Goal: Task Accomplishment & Management: Manage account settings

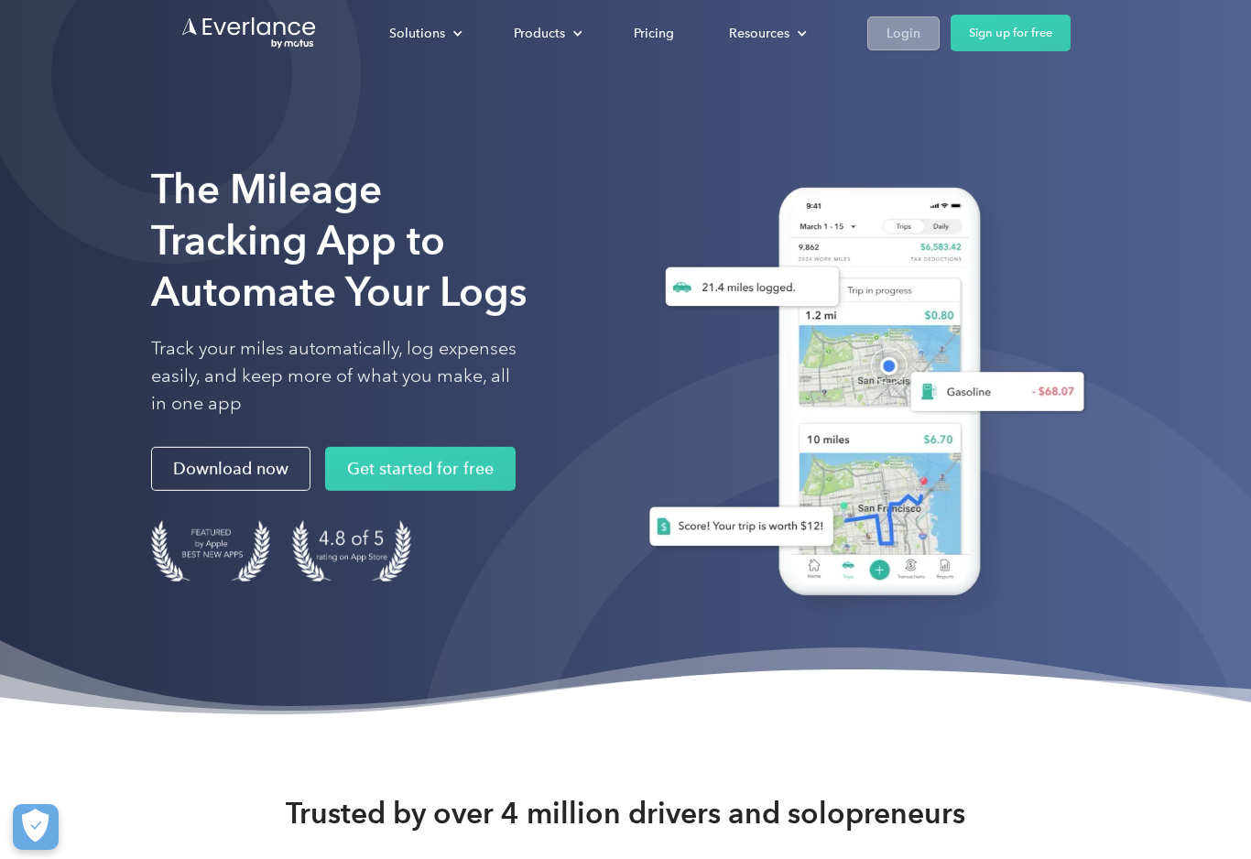
click at [894, 38] on div "Login" at bounding box center [903, 33] width 34 height 23
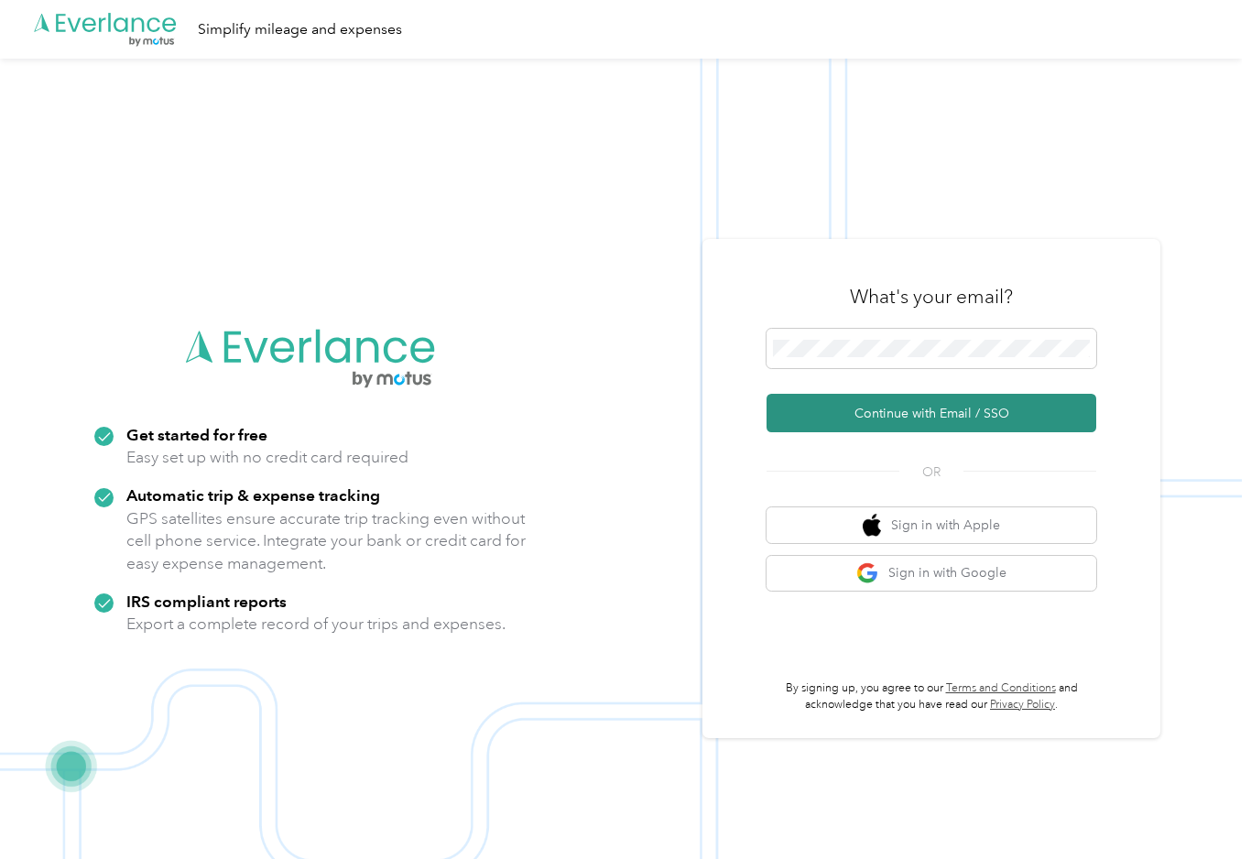
click at [949, 432] on button "Continue with Email / SSO" at bounding box center [931, 413] width 330 height 38
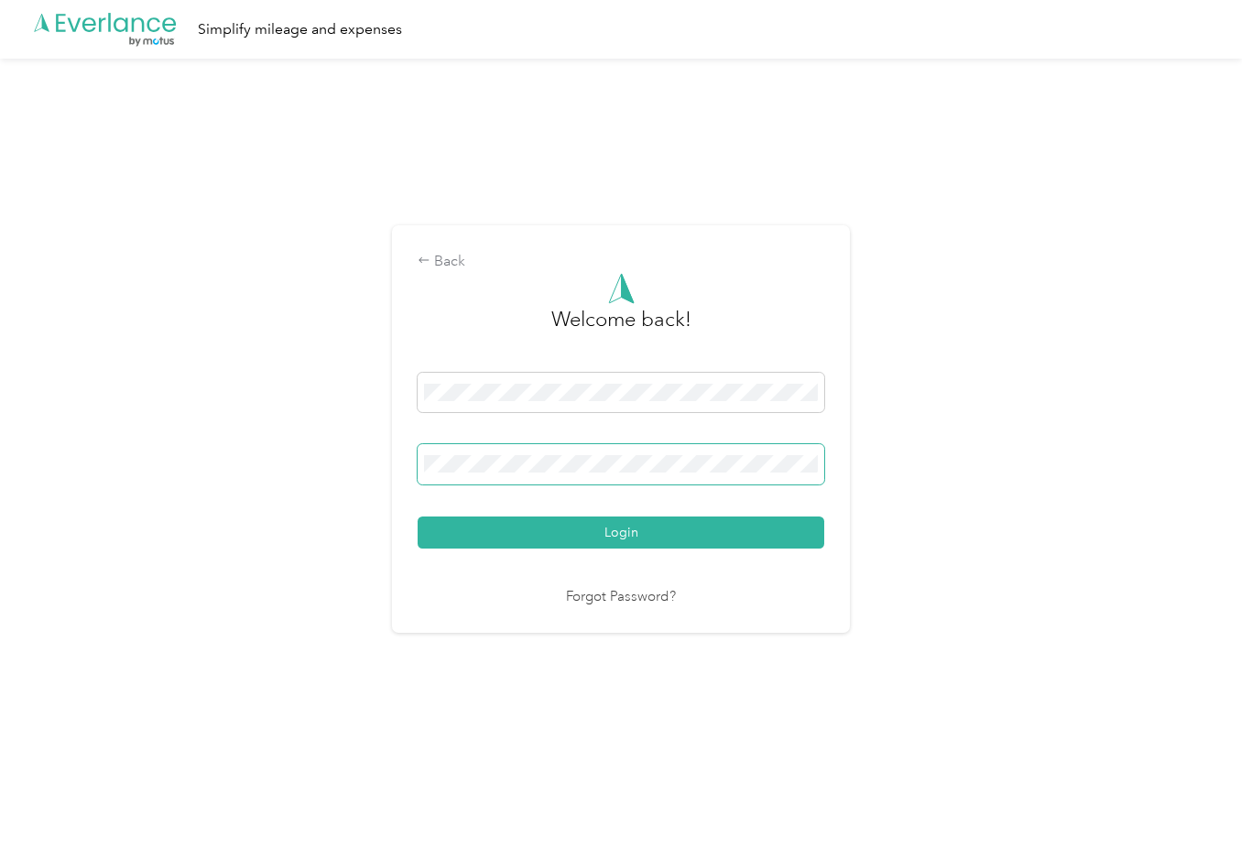
click at [625, 543] on button "Login" at bounding box center [620, 532] width 407 height 32
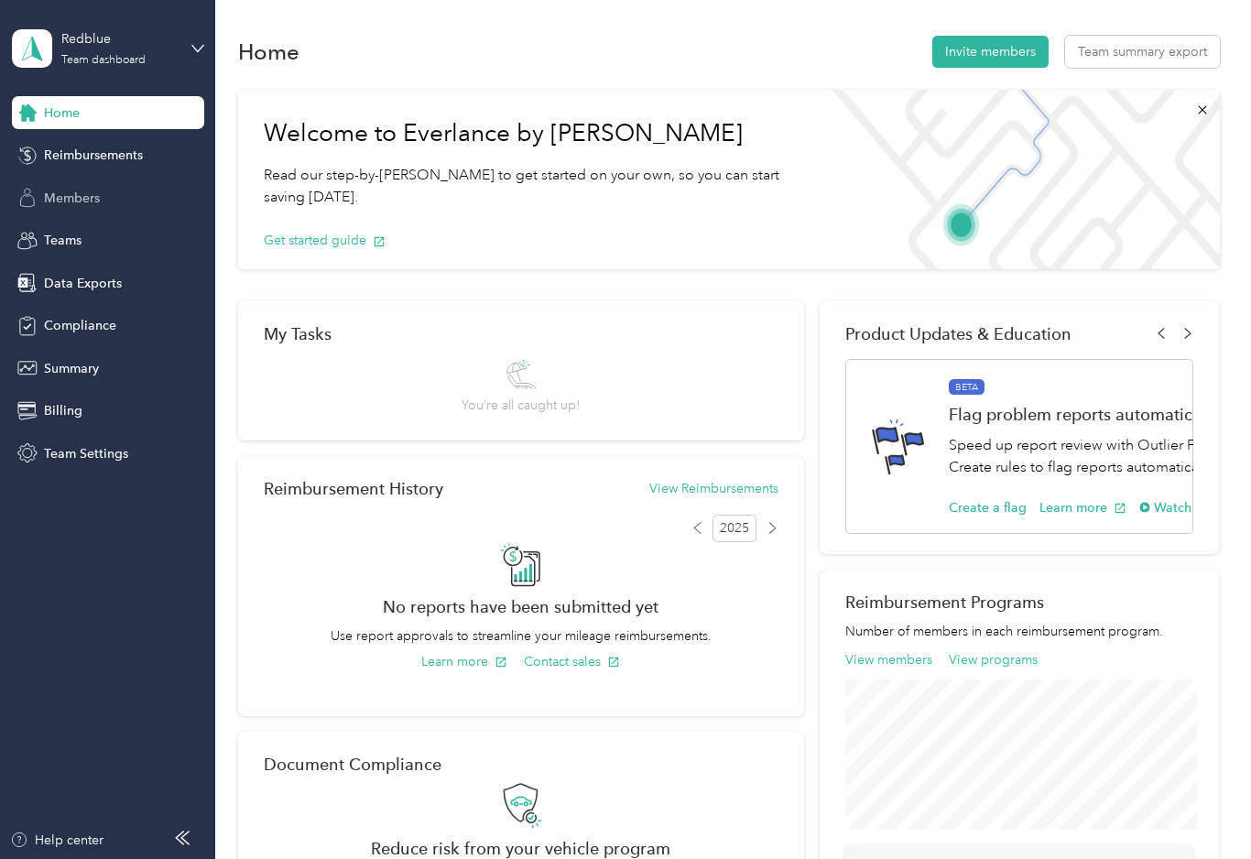
click at [75, 197] on span "Members" at bounding box center [72, 198] width 56 height 19
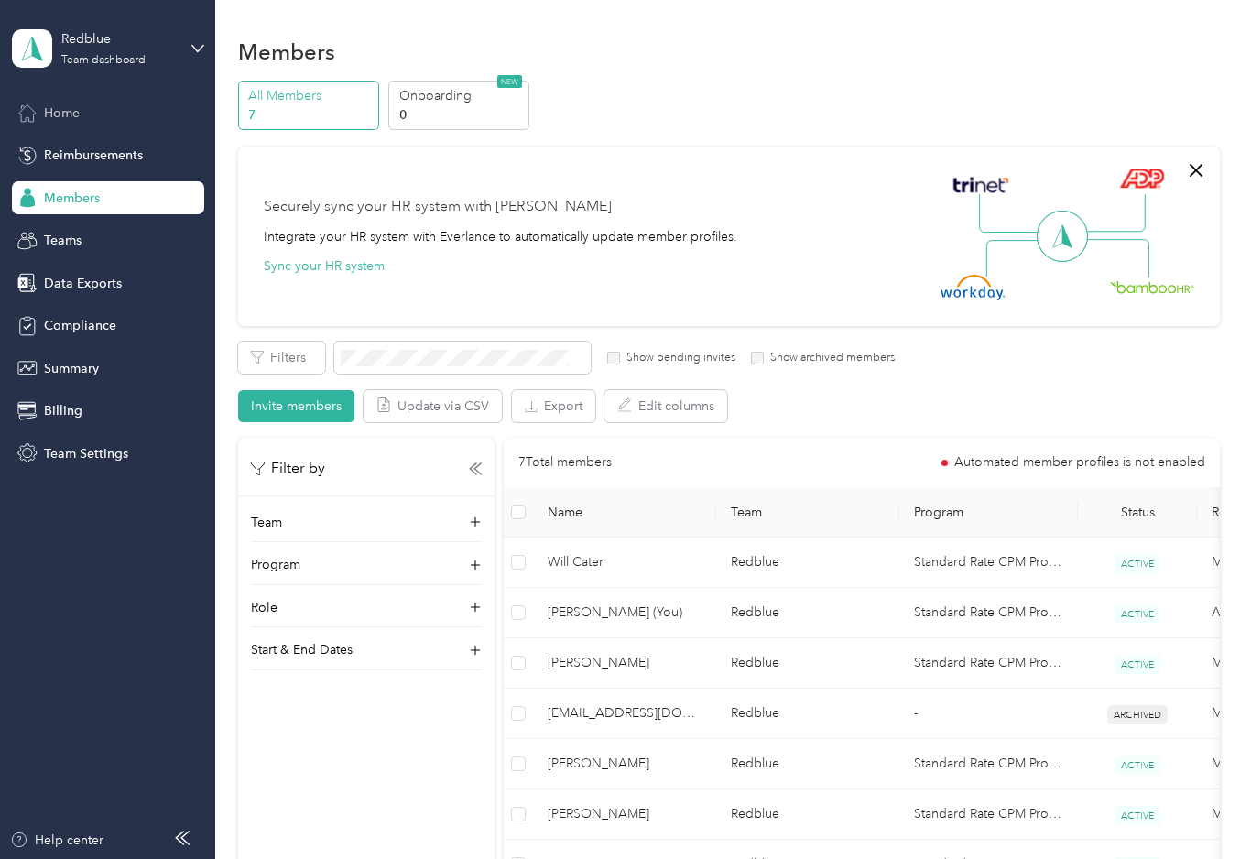
click at [68, 110] on span "Home" at bounding box center [62, 112] width 36 height 19
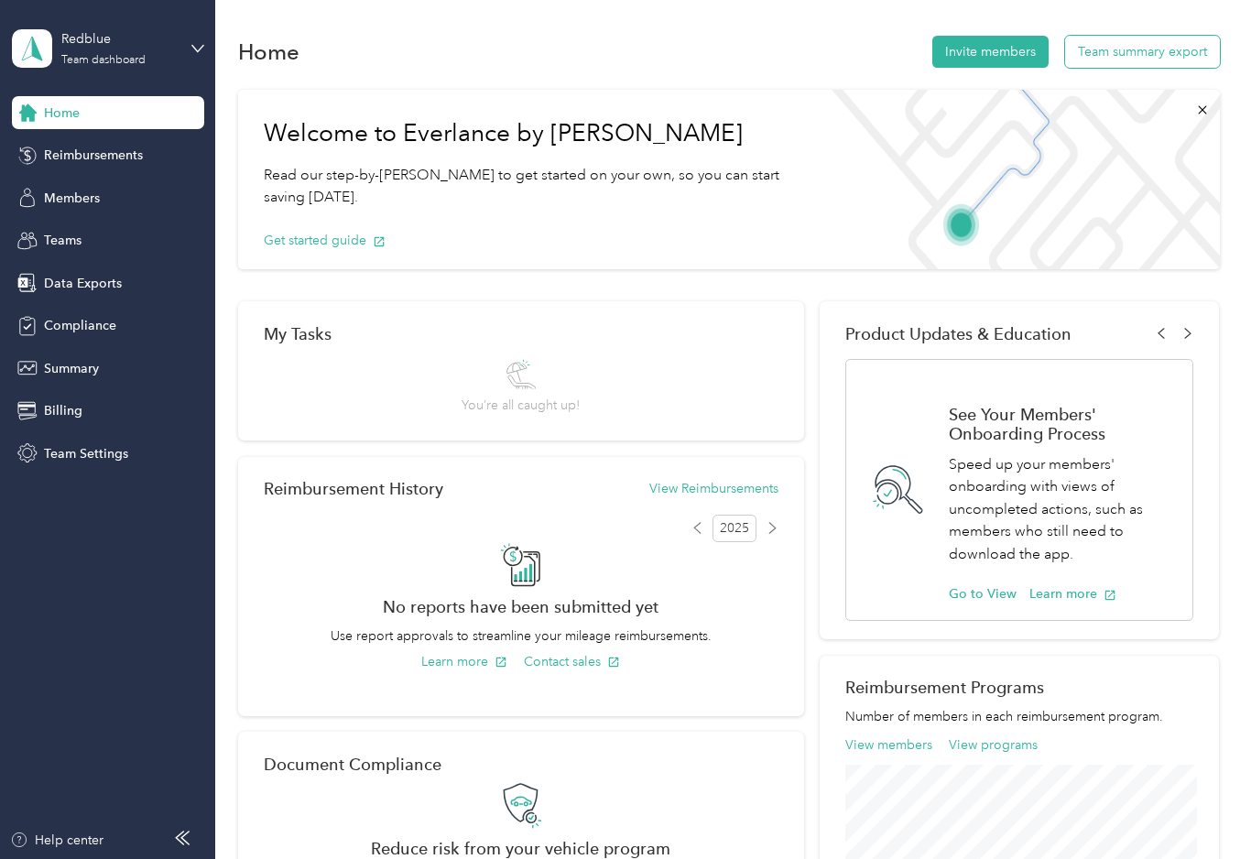
click at [1163, 43] on button "Team summary export" at bounding box center [1142, 52] width 155 height 32
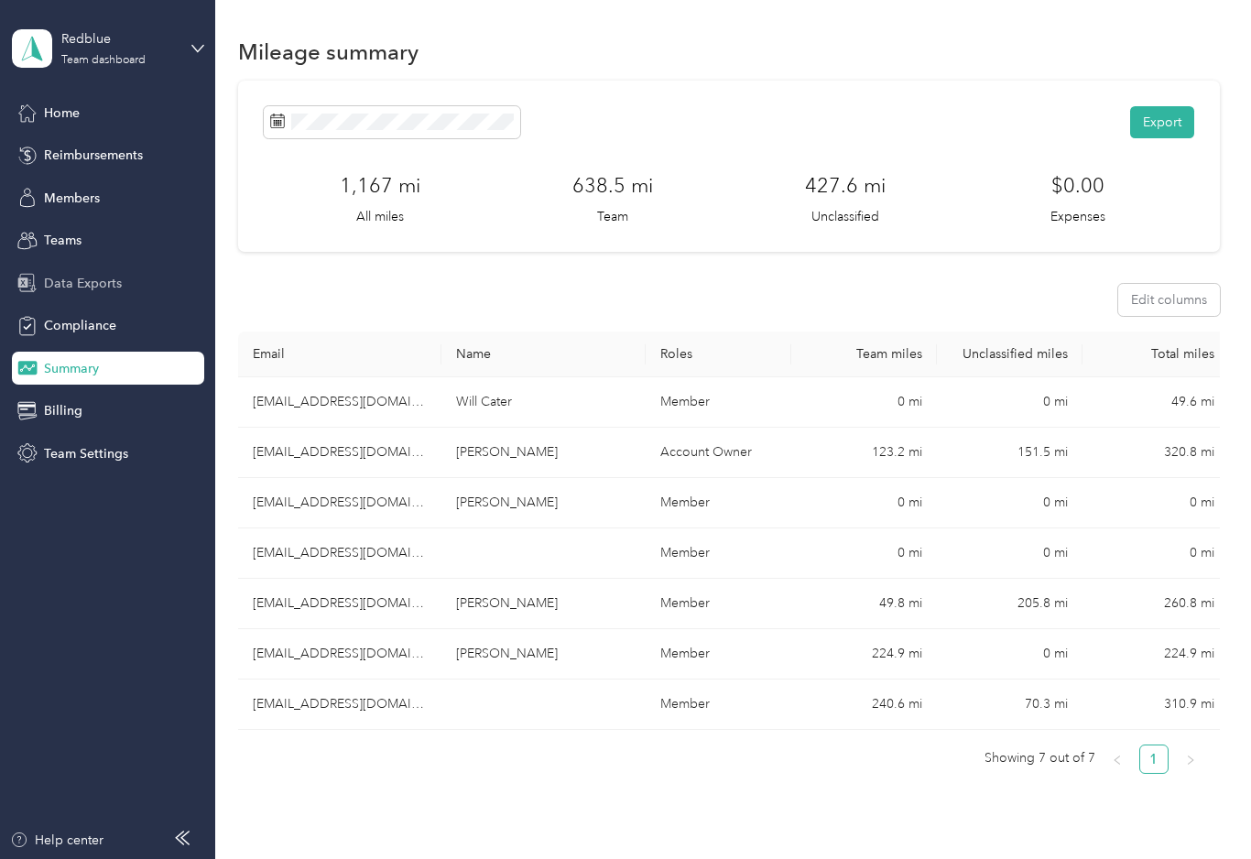
click at [51, 274] on span "Data Exports" at bounding box center [83, 283] width 78 height 19
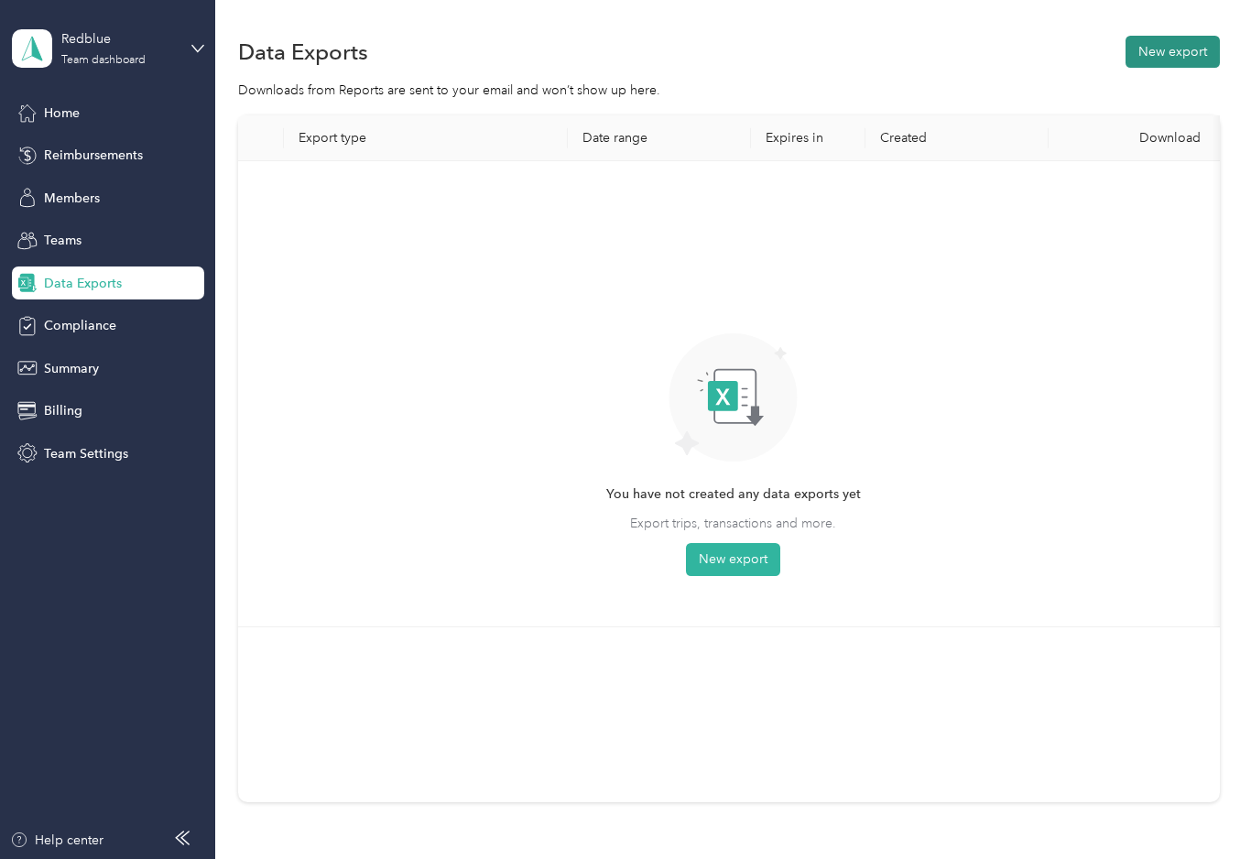
click at [1178, 55] on button "New export" at bounding box center [1172, 52] width 94 height 32
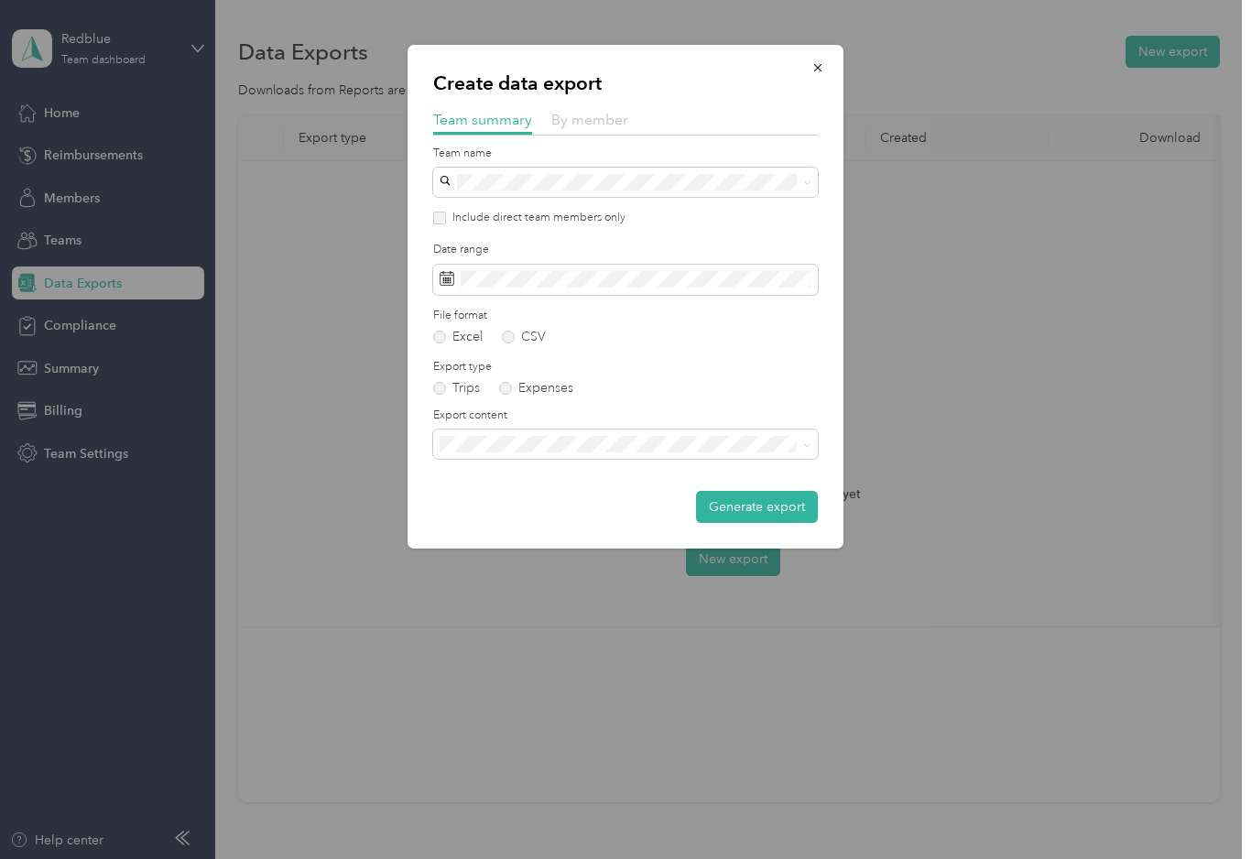
click at [573, 124] on span "By member" at bounding box center [589, 119] width 77 height 17
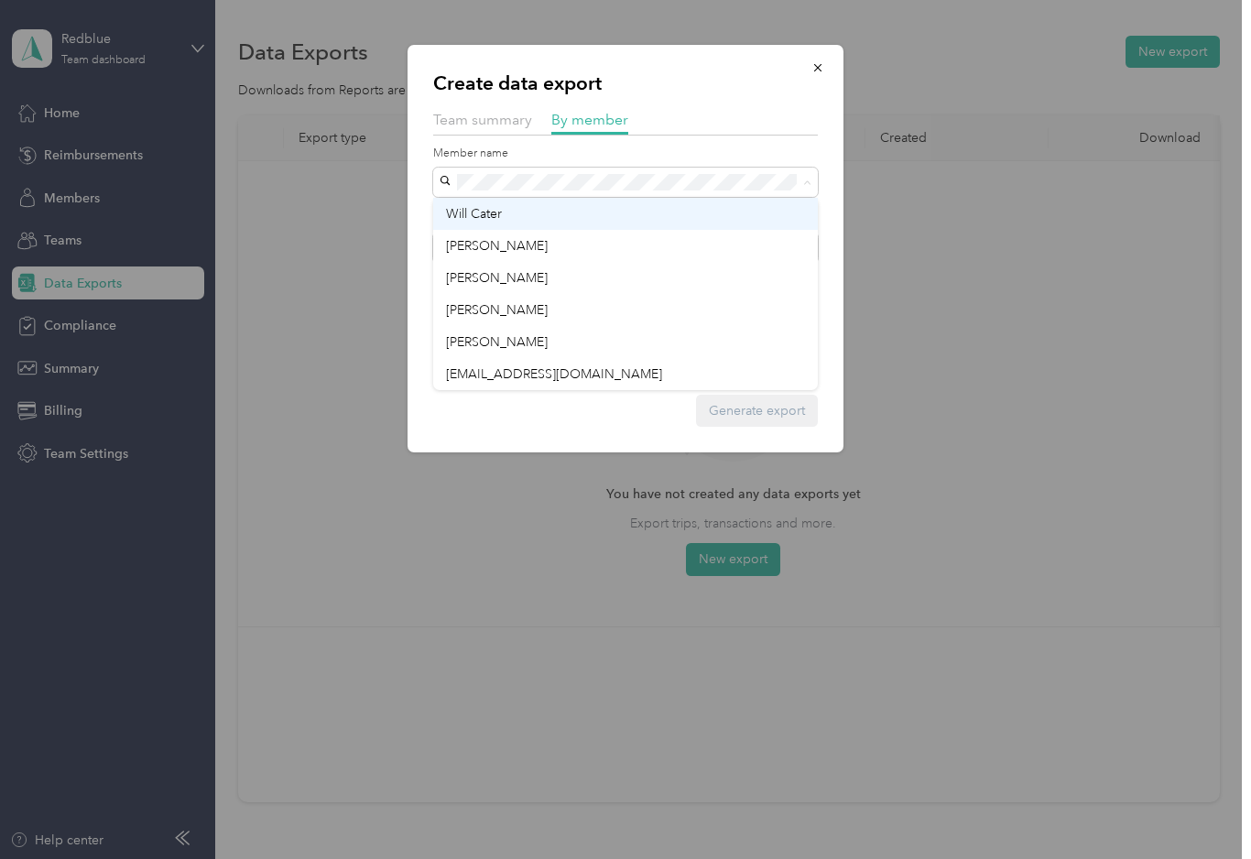
click at [493, 203] on li "Will Cater" at bounding box center [625, 214] width 385 height 32
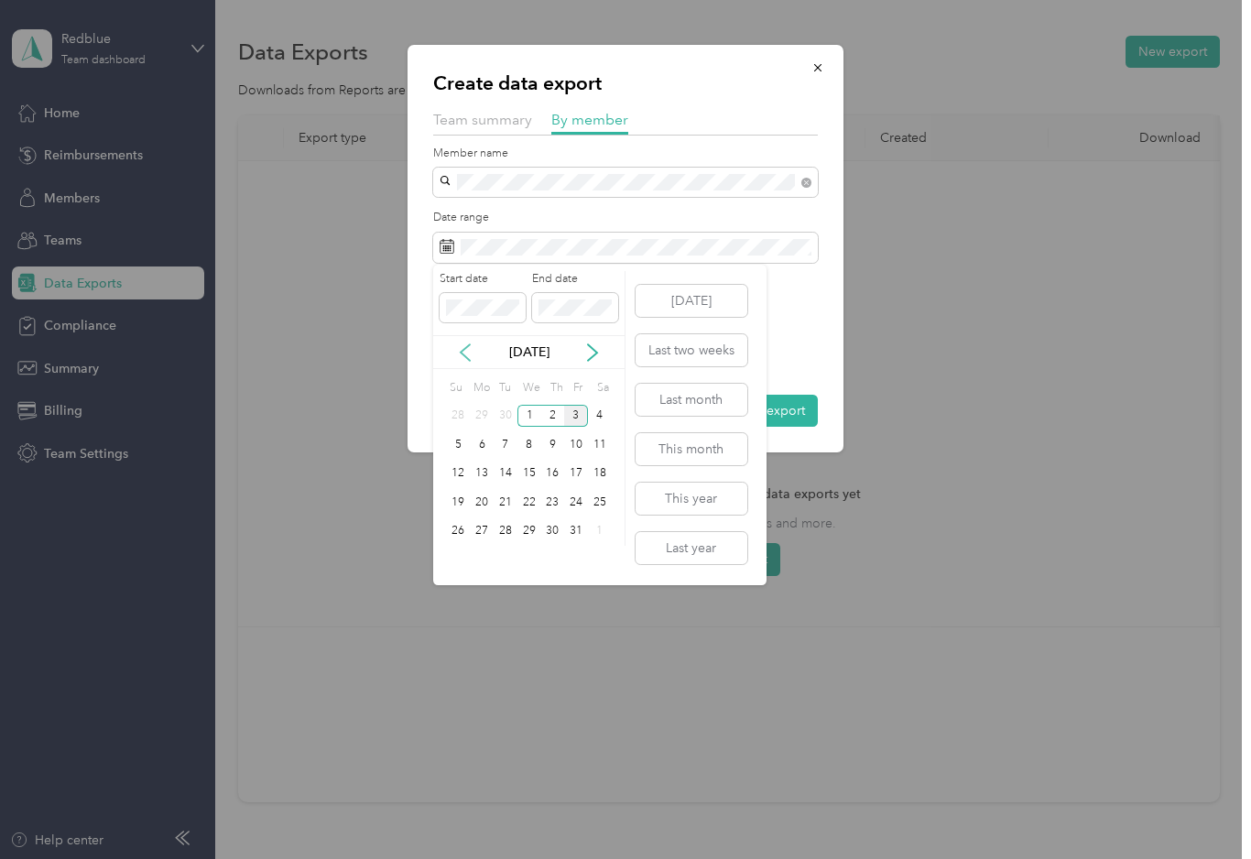
click at [466, 353] on icon at bounding box center [465, 352] width 18 height 18
click at [482, 416] on div "1" at bounding box center [482, 416] width 24 height 23
click at [510, 534] on div "30" at bounding box center [505, 531] width 24 height 23
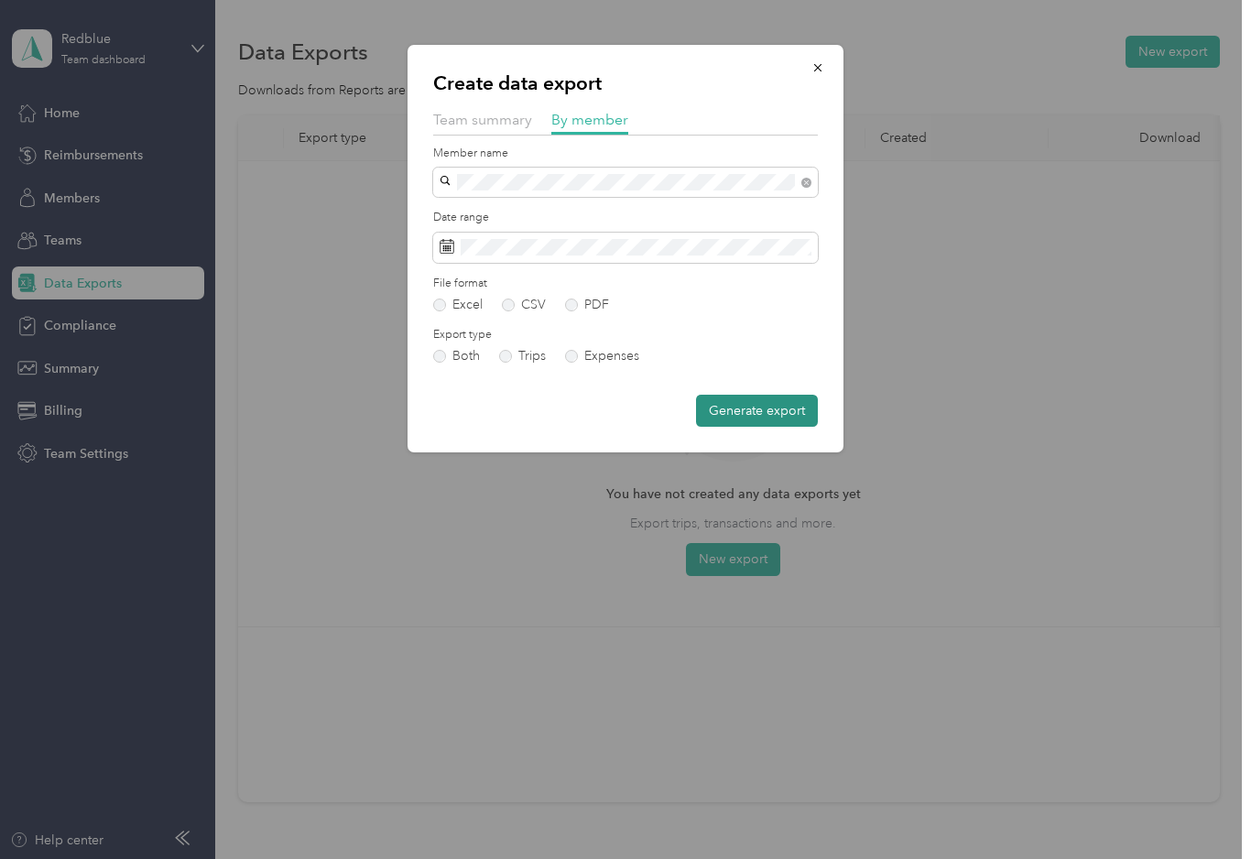
click at [790, 403] on button "Generate export" at bounding box center [757, 411] width 122 height 32
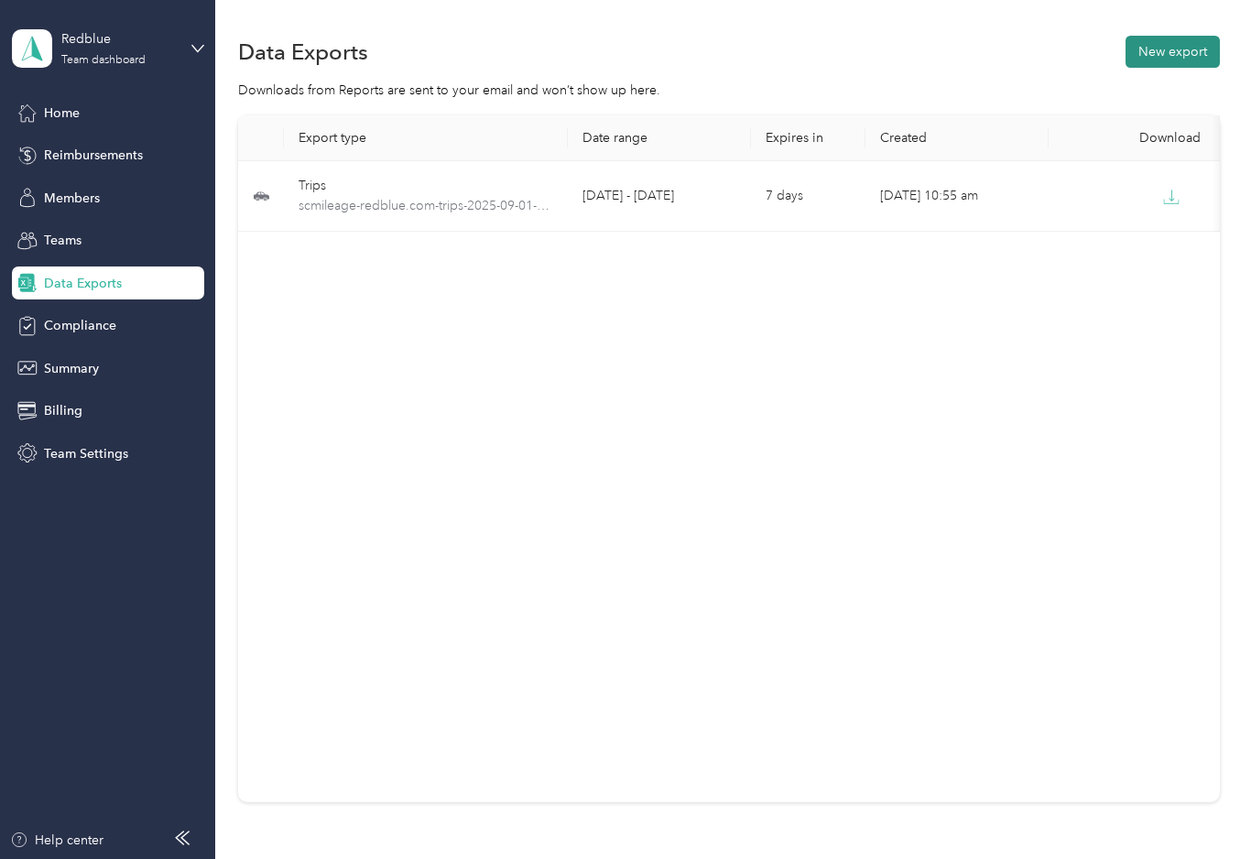
click at [1174, 48] on button "New export" at bounding box center [1172, 52] width 94 height 32
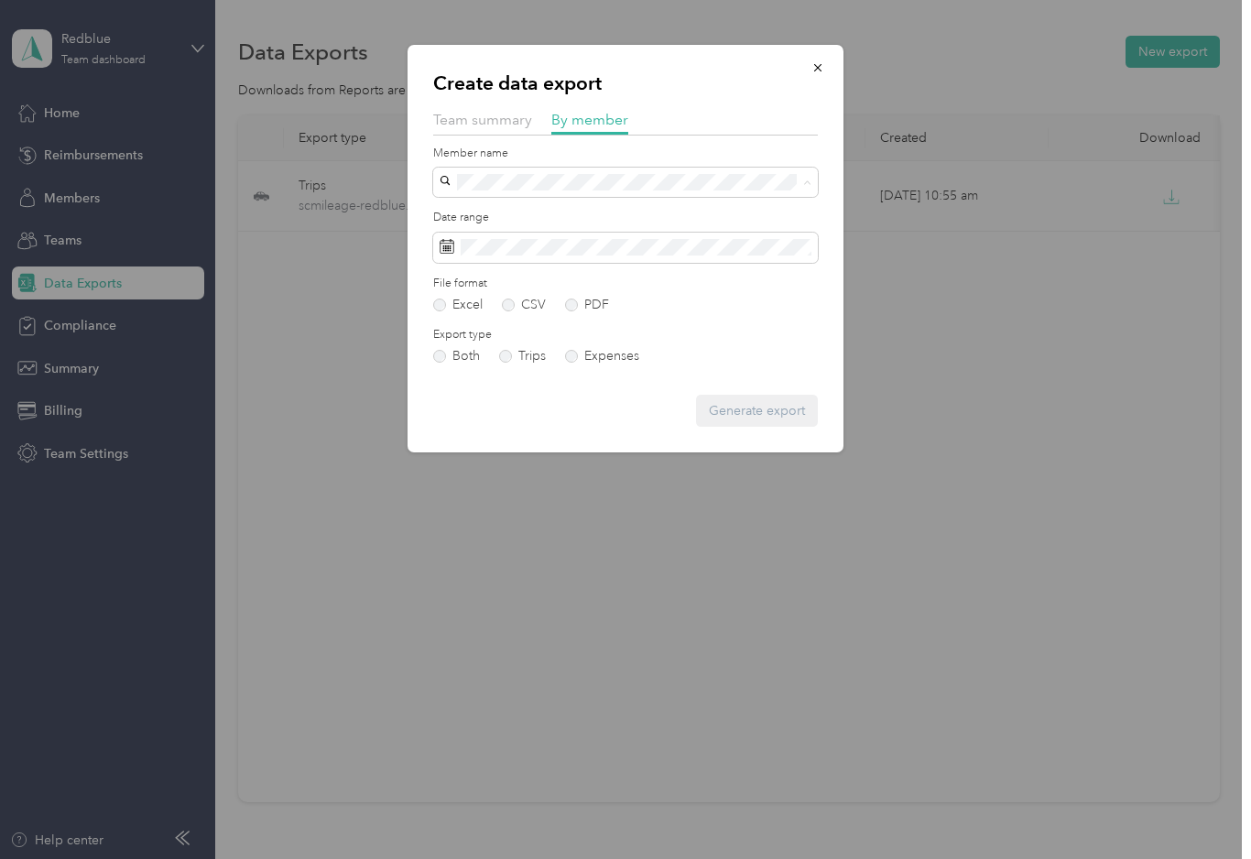
click at [534, 239] on div "[PERSON_NAME]" at bounding box center [625, 245] width 359 height 19
click at [720, 233] on span at bounding box center [625, 248] width 385 height 31
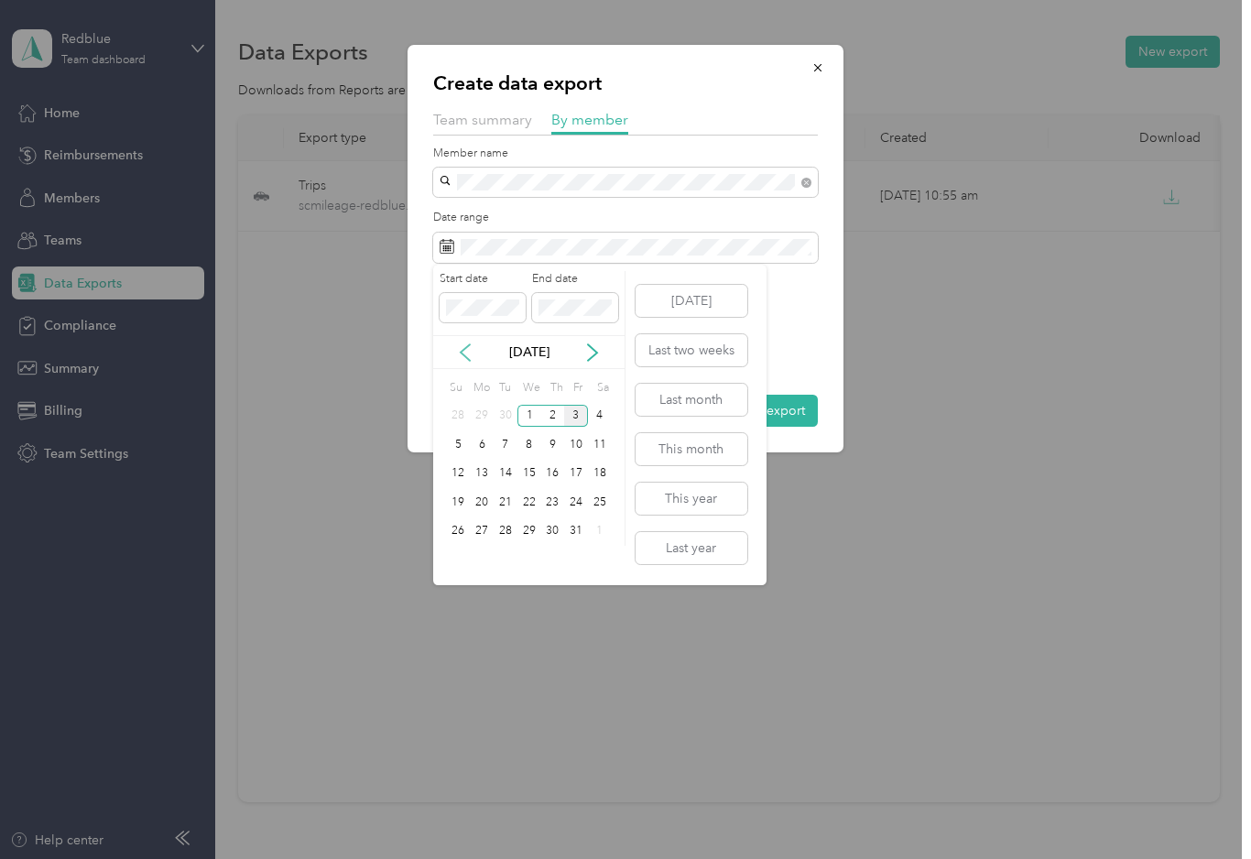
click at [468, 343] on icon at bounding box center [465, 352] width 18 height 18
click at [480, 409] on div "1" at bounding box center [482, 416] width 24 height 23
click at [513, 520] on div "30" at bounding box center [505, 531] width 24 height 23
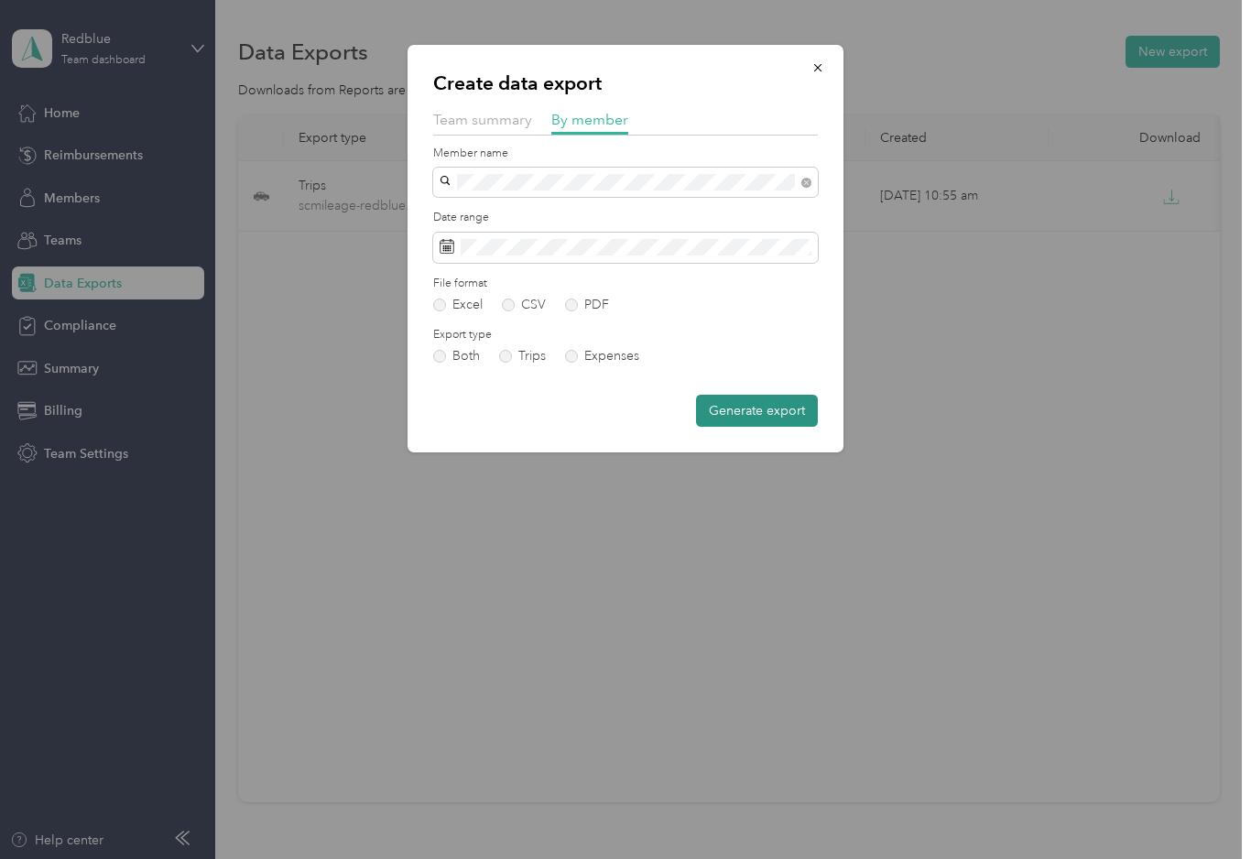
click at [758, 416] on button "Generate export" at bounding box center [757, 411] width 122 height 32
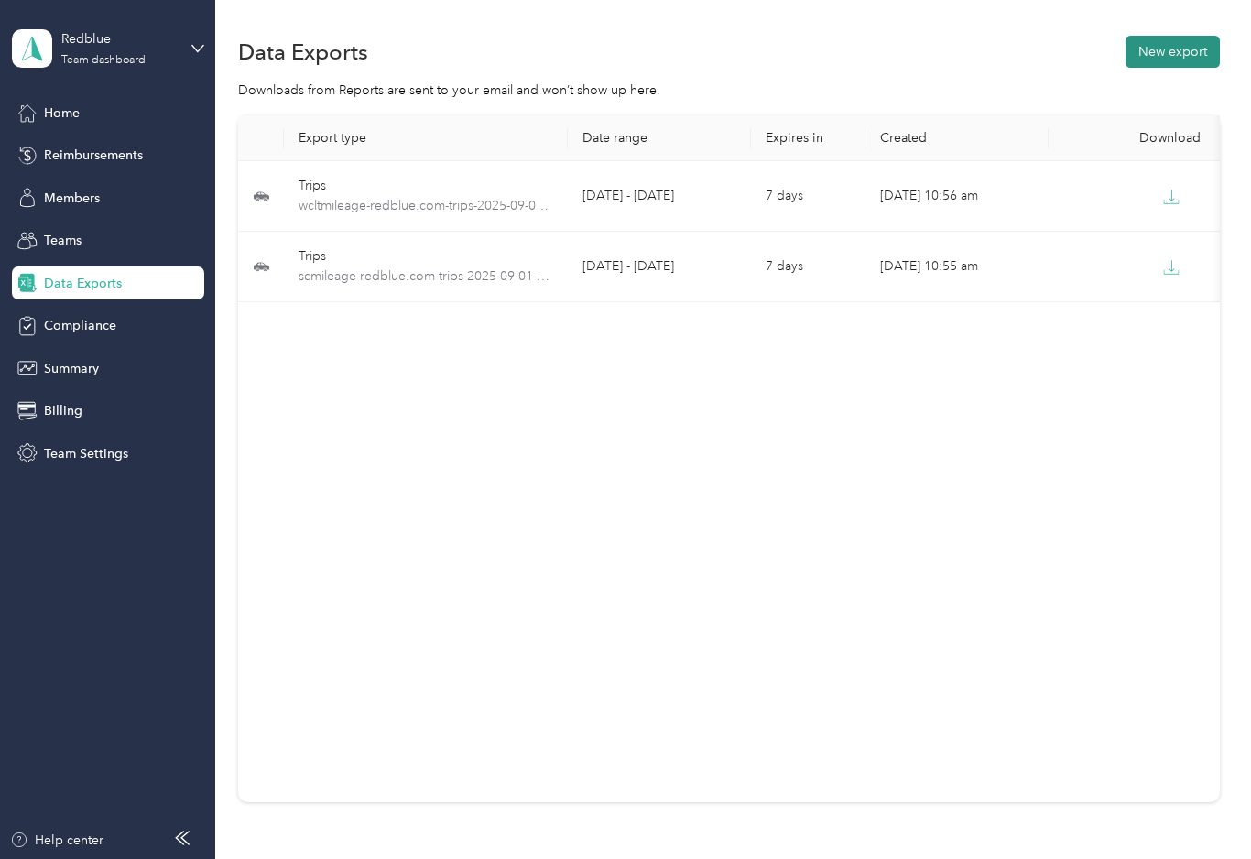
click at [1195, 60] on button "New export" at bounding box center [1172, 52] width 94 height 32
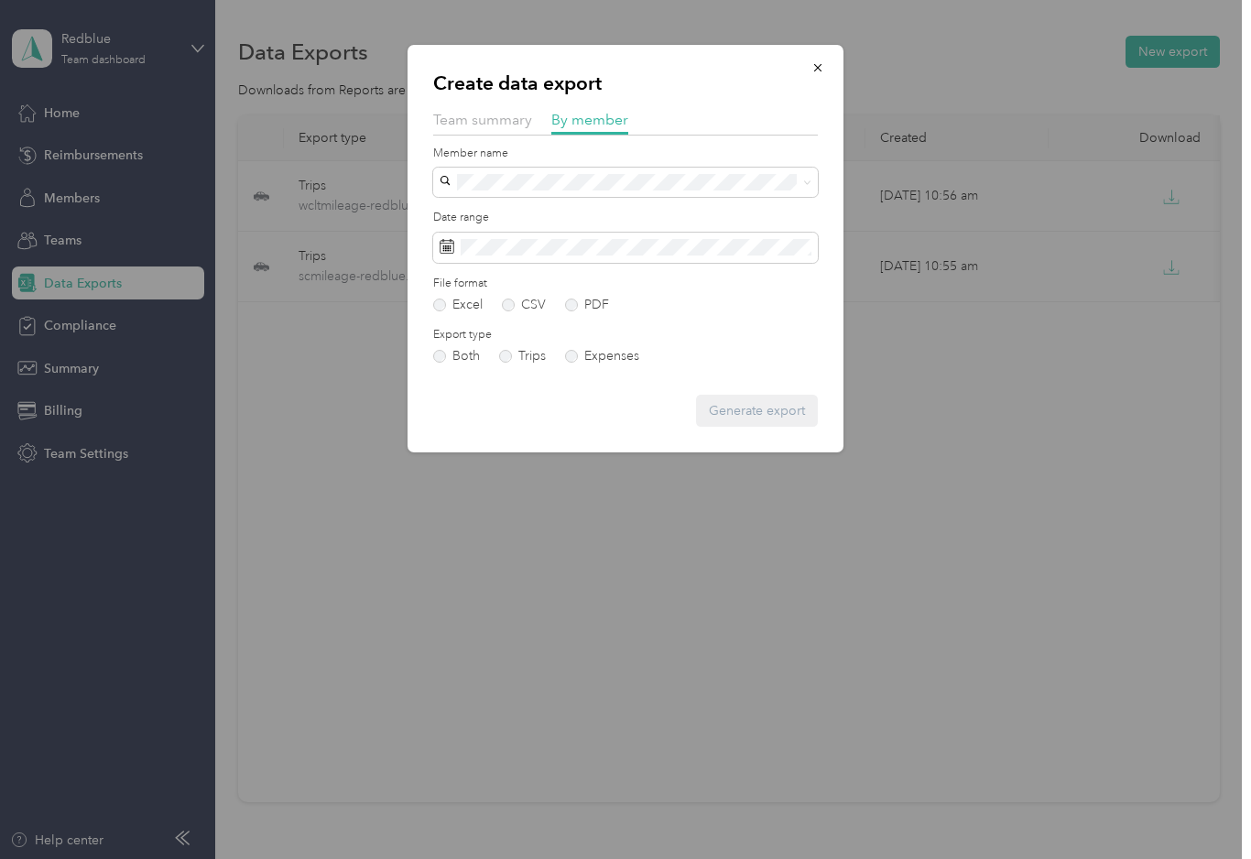
click at [528, 280] on div "[PERSON_NAME]" at bounding box center [625, 277] width 359 height 19
click at [441, 353] on label "Both" at bounding box center [456, 356] width 47 height 13
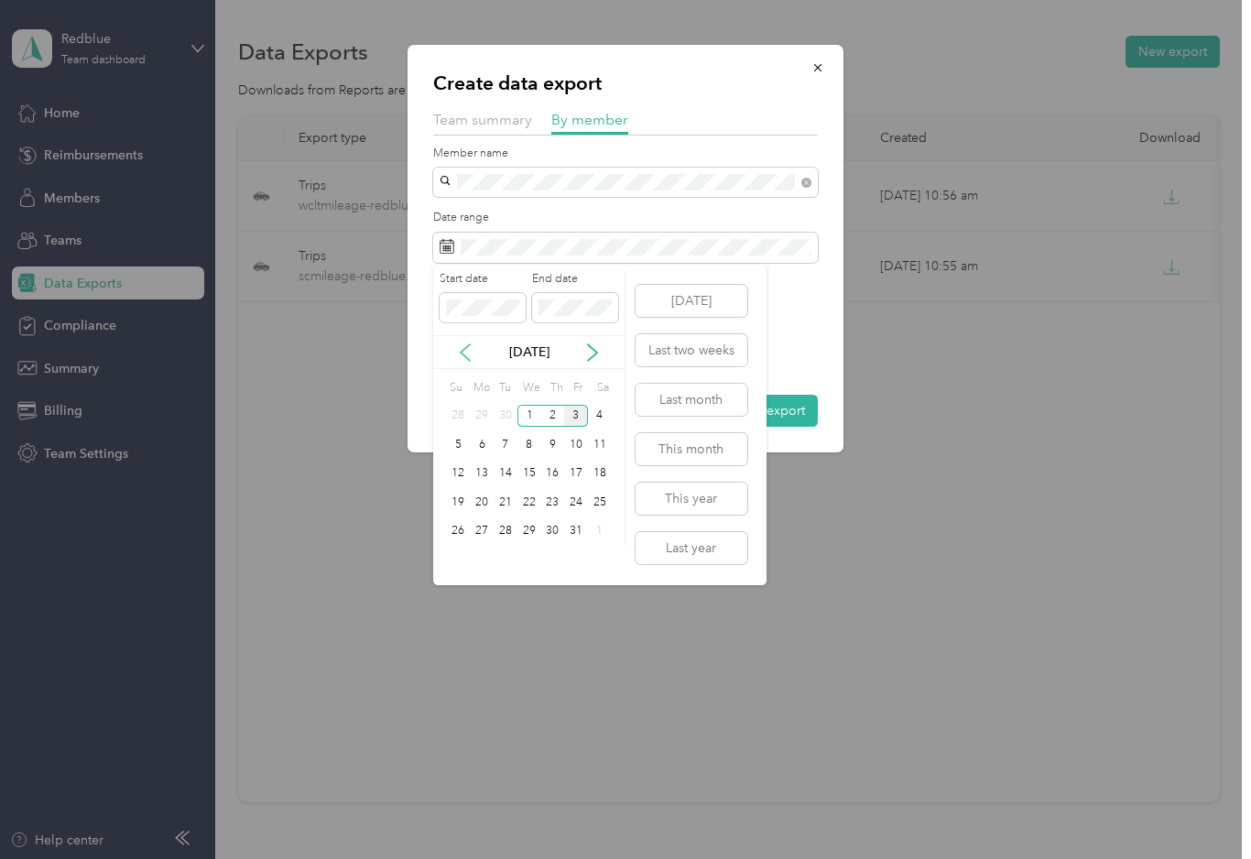
click at [466, 343] on icon at bounding box center [465, 352] width 18 height 18
click at [476, 415] on div "1" at bounding box center [482, 416] width 24 height 23
click at [508, 530] on div "30" at bounding box center [505, 531] width 24 height 23
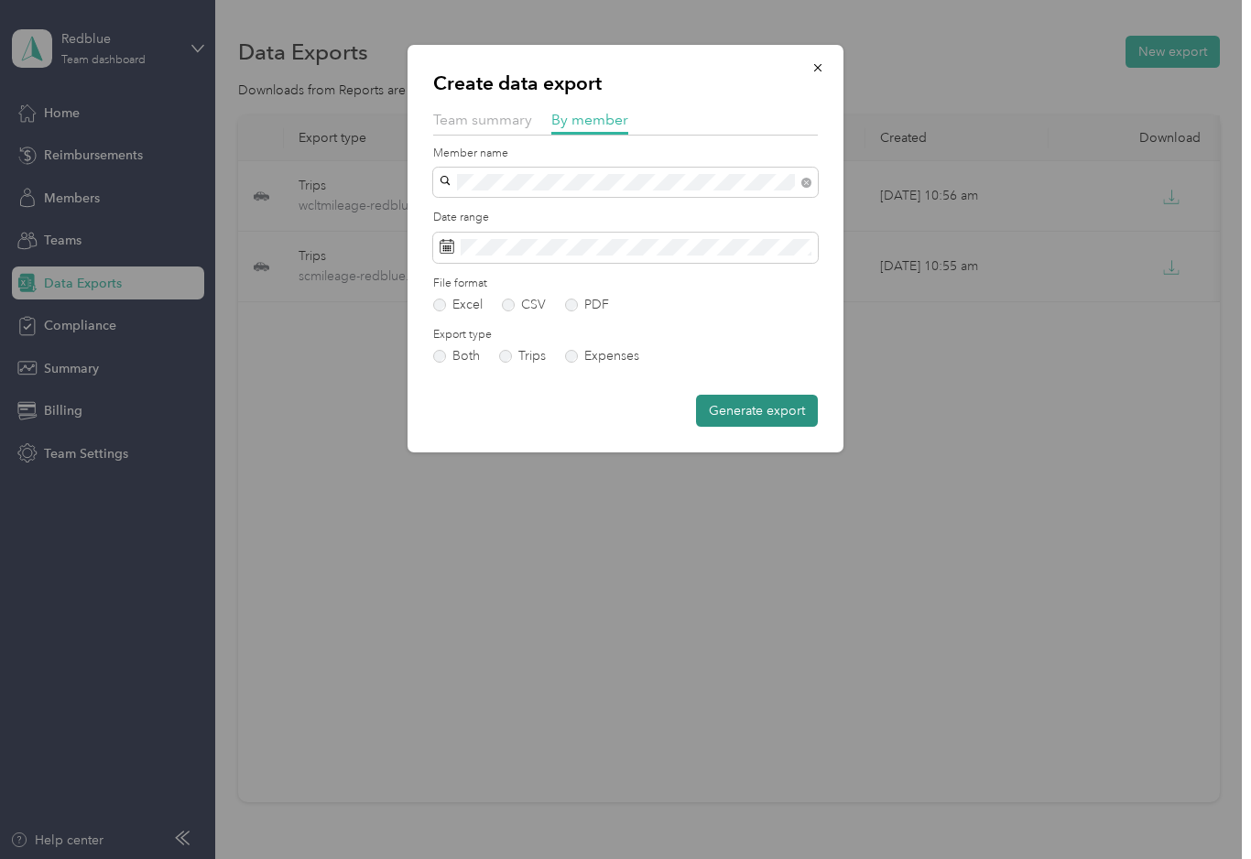
click at [753, 402] on button "Generate export" at bounding box center [757, 411] width 122 height 32
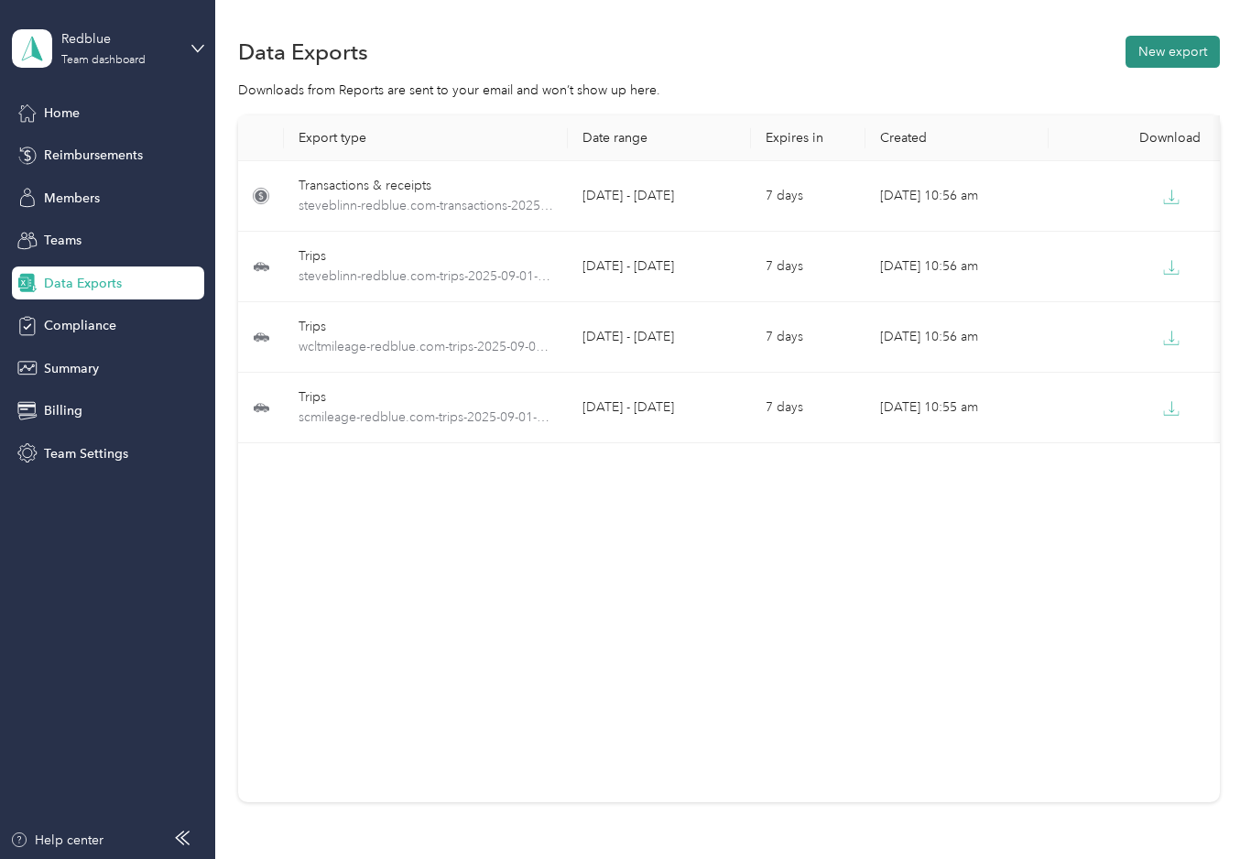
click at [1176, 47] on button "New export" at bounding box center [1172, 52] width 94 height 32
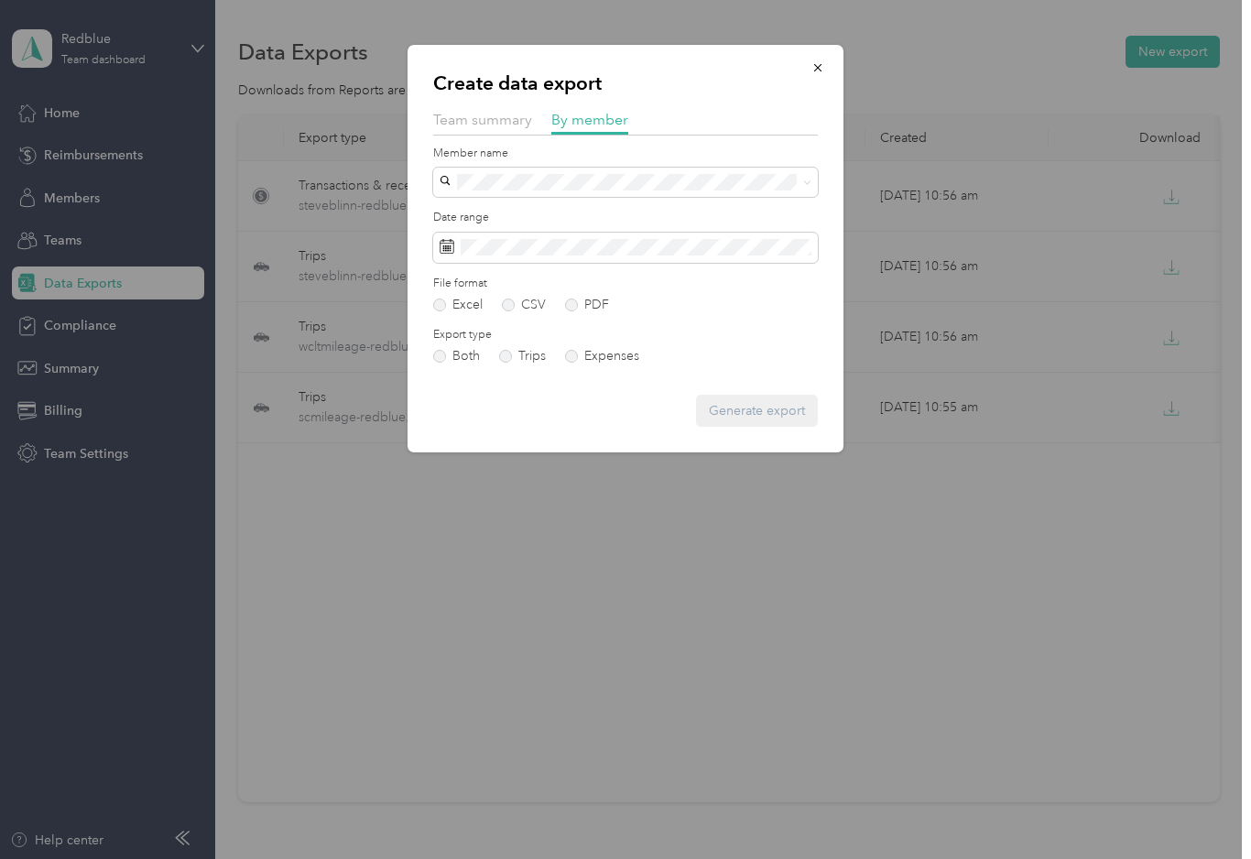
click at [524, 316] on span "[PERSON_NAME]" at bounding box center [497, 310] width 102 height 16
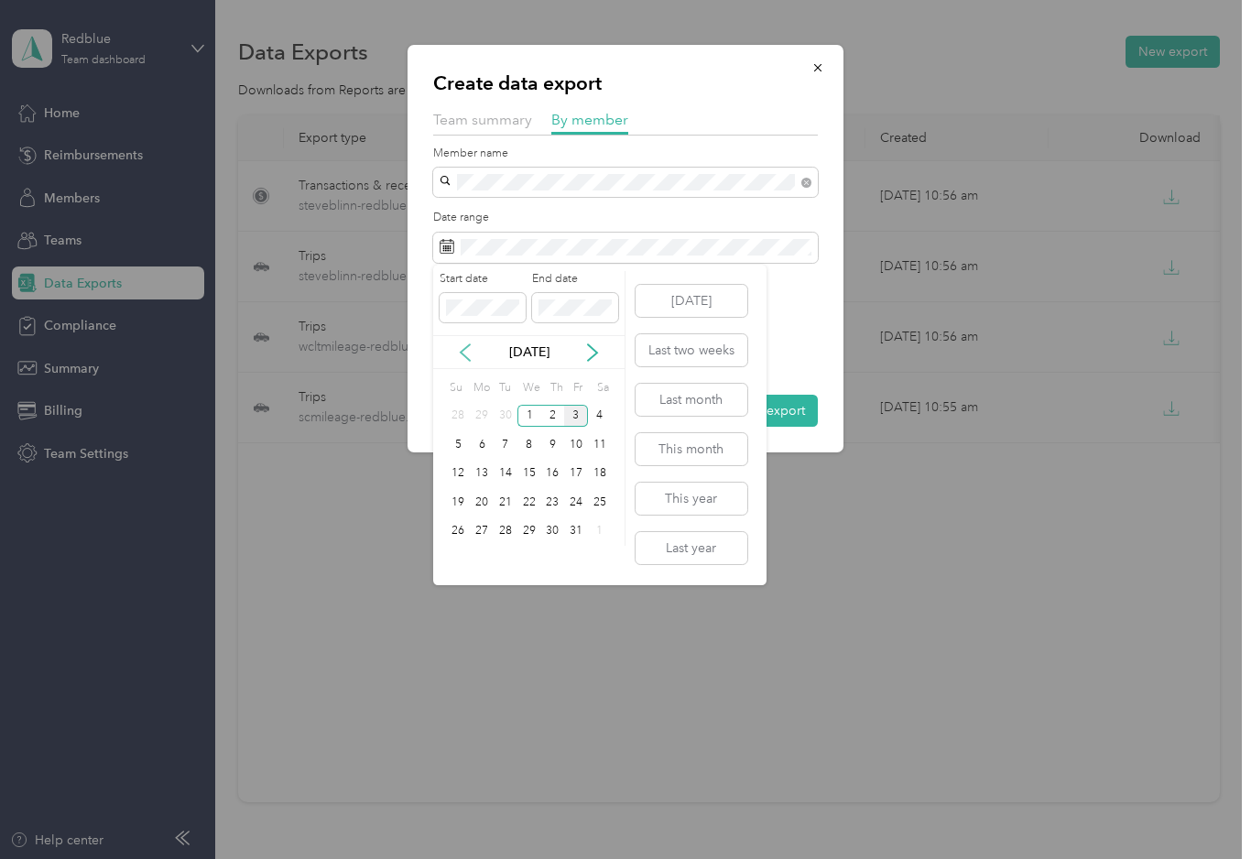
click at [466, 346] on icon at bounding box center [465, 352] width 9 height 16
click at [478, 408] on div "1" at bounding box center [482, 416] width 24 height 23
click at [497, 531] on div "30" at bounding box center [505, 531] width 24 height 23
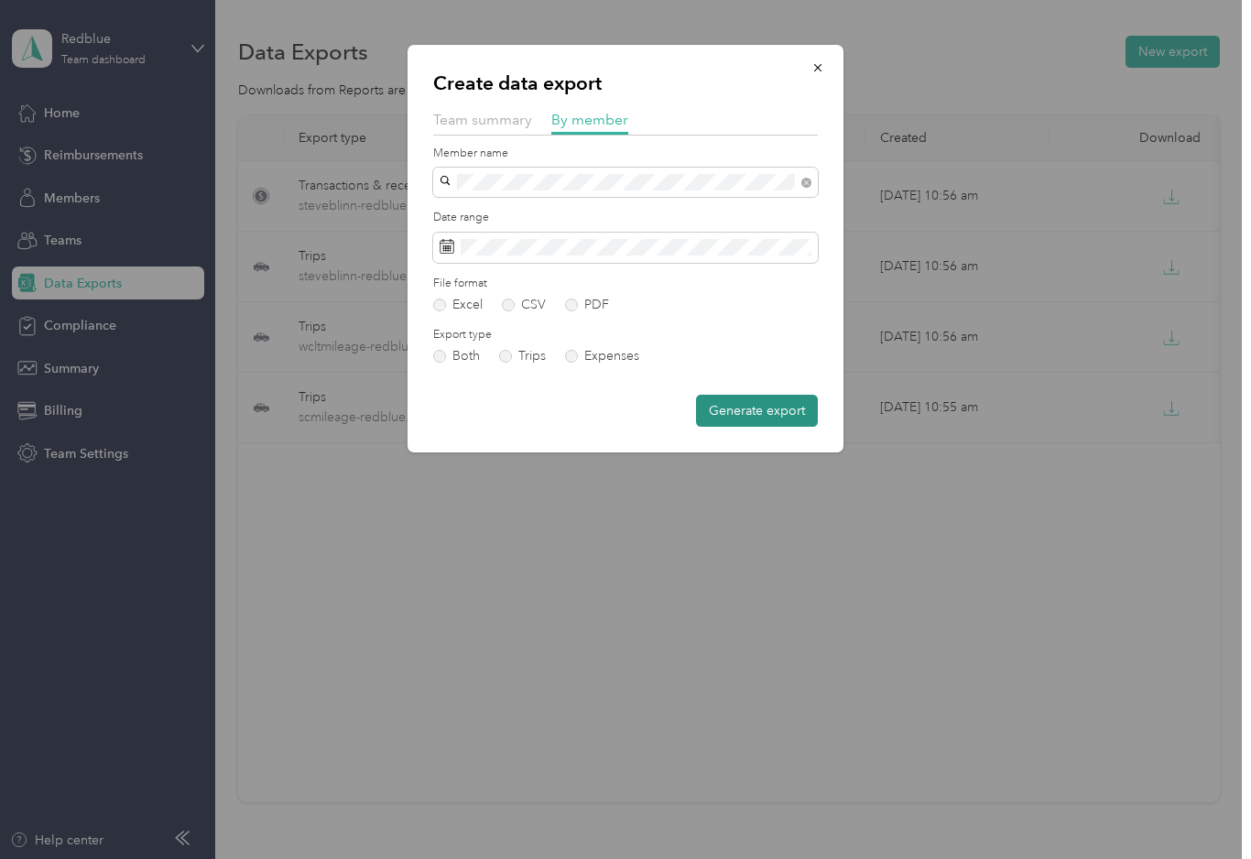
click at [772, 410] on button "Generate export" at bounding box center [757, 411] width 122 height 32
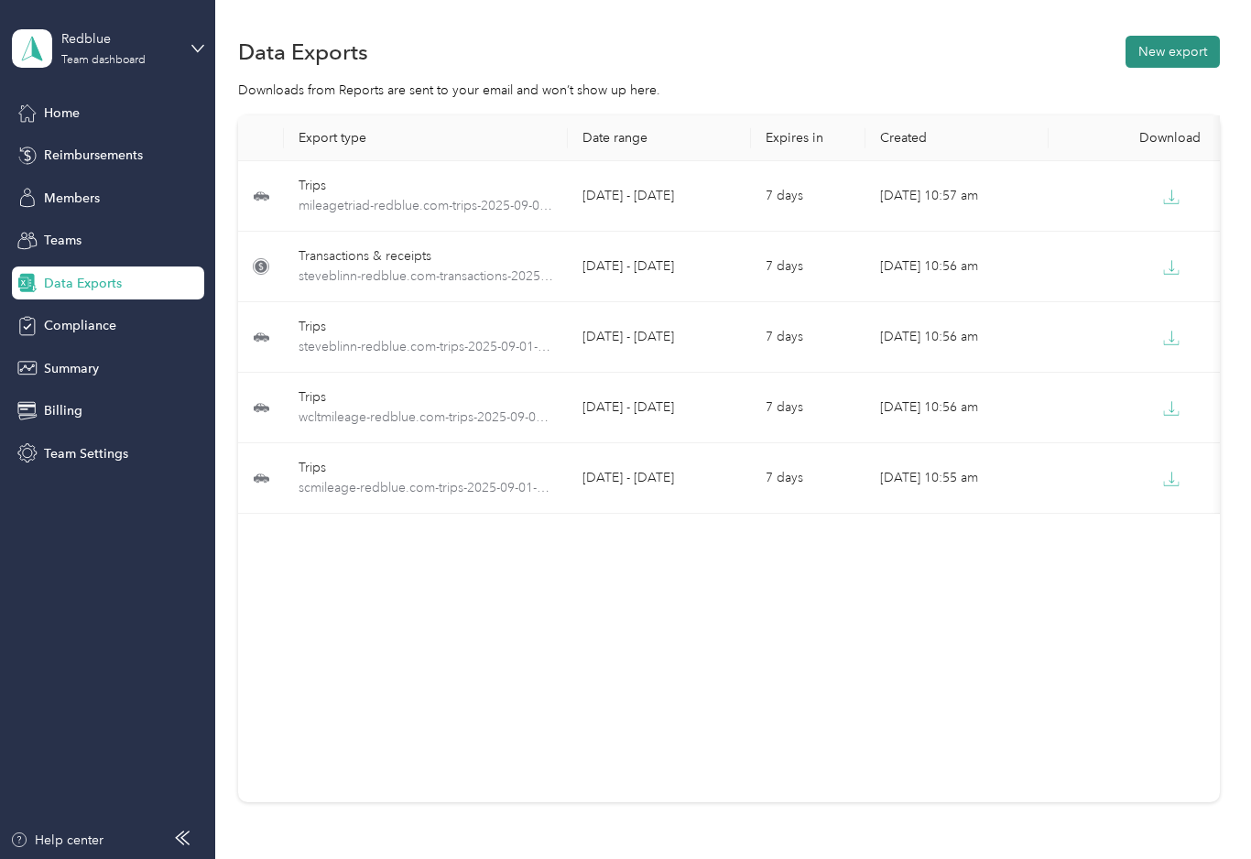
click at [1159, 58] on button "New export" at bounding box center [1172, 52] width 94 height 32
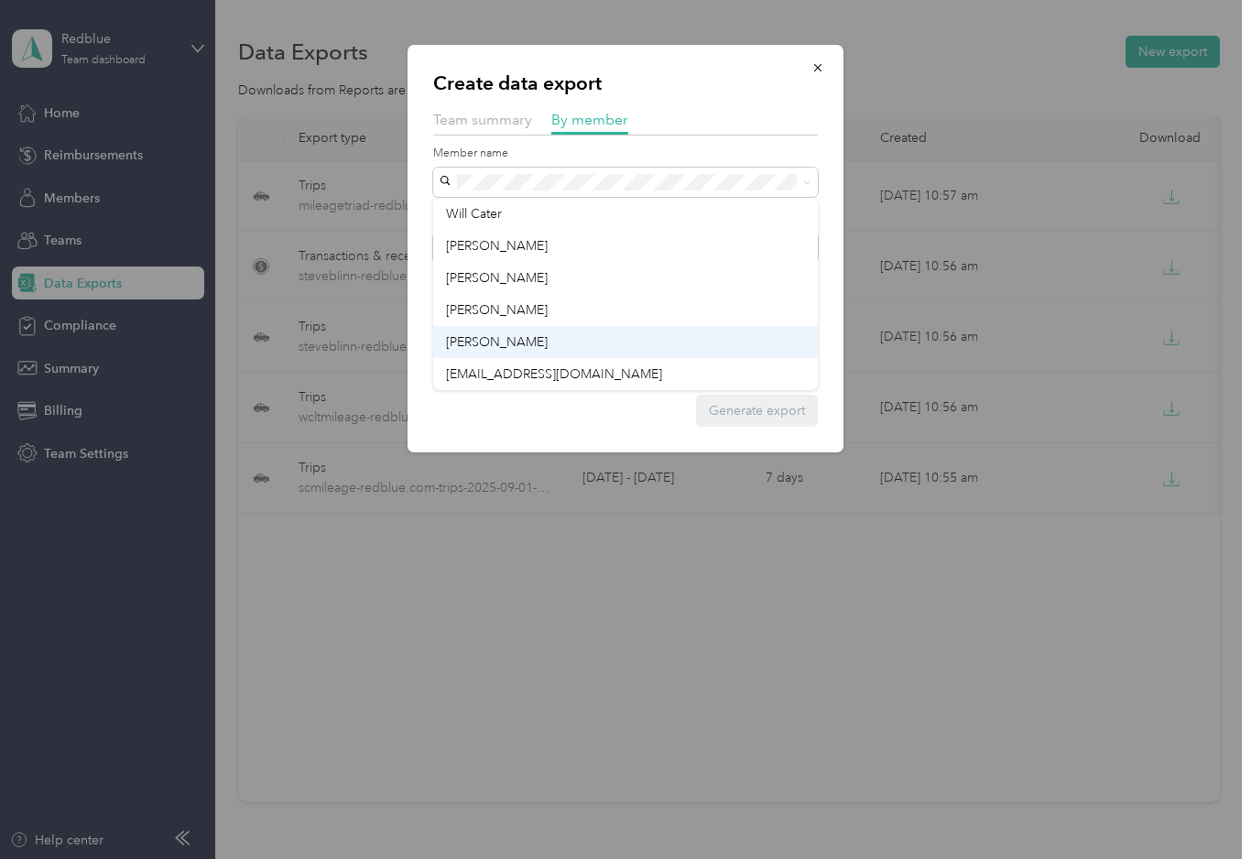
click at [493, 337] on span "[PERSON_NAME]" at bounding box center [497, 342] width 102 height 16
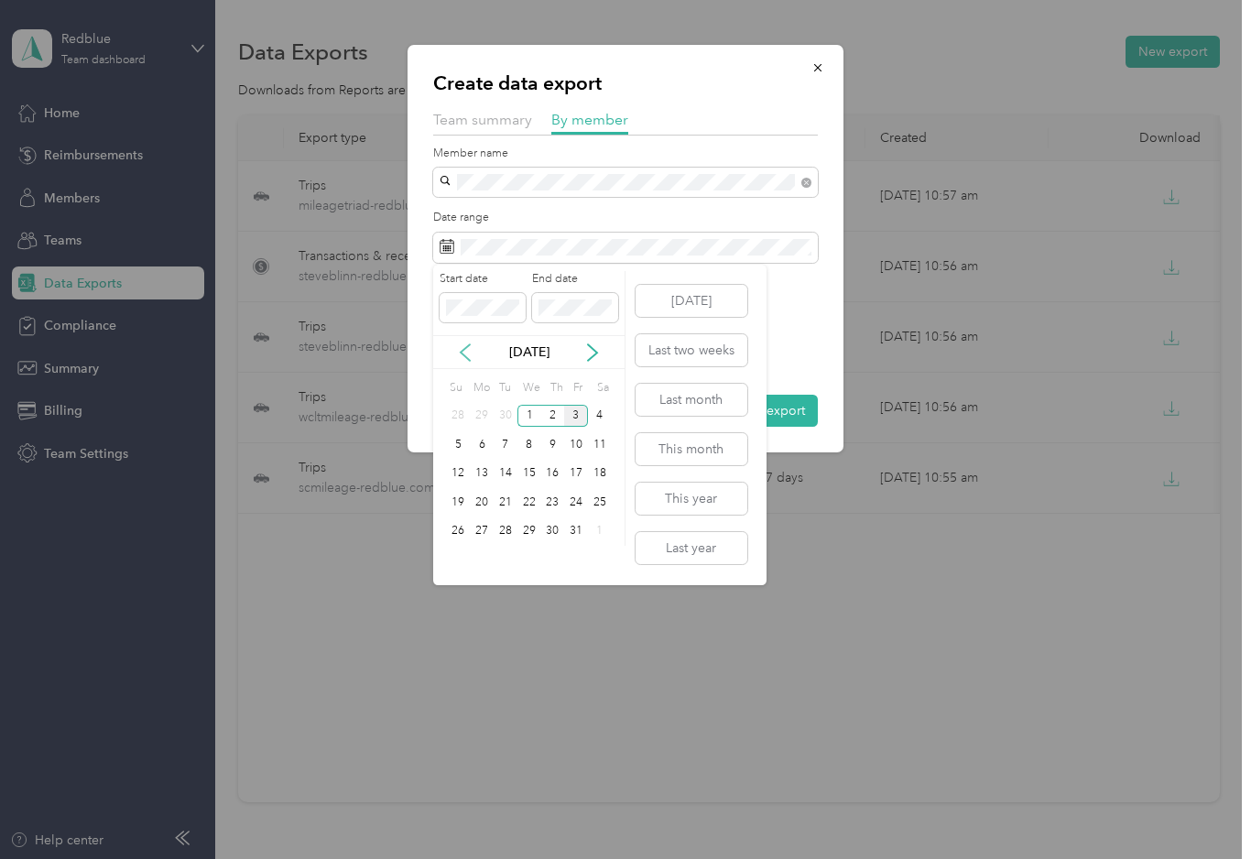
click at [457, 346] on icon at bounding box center [465, 352] width 18 height 18
click at [479, 418] on div "1" at bounding box center [482, 416] width 24 height 23
click at [509, 532] on div "30" at bounding box center [505, 531] width 24 height 23
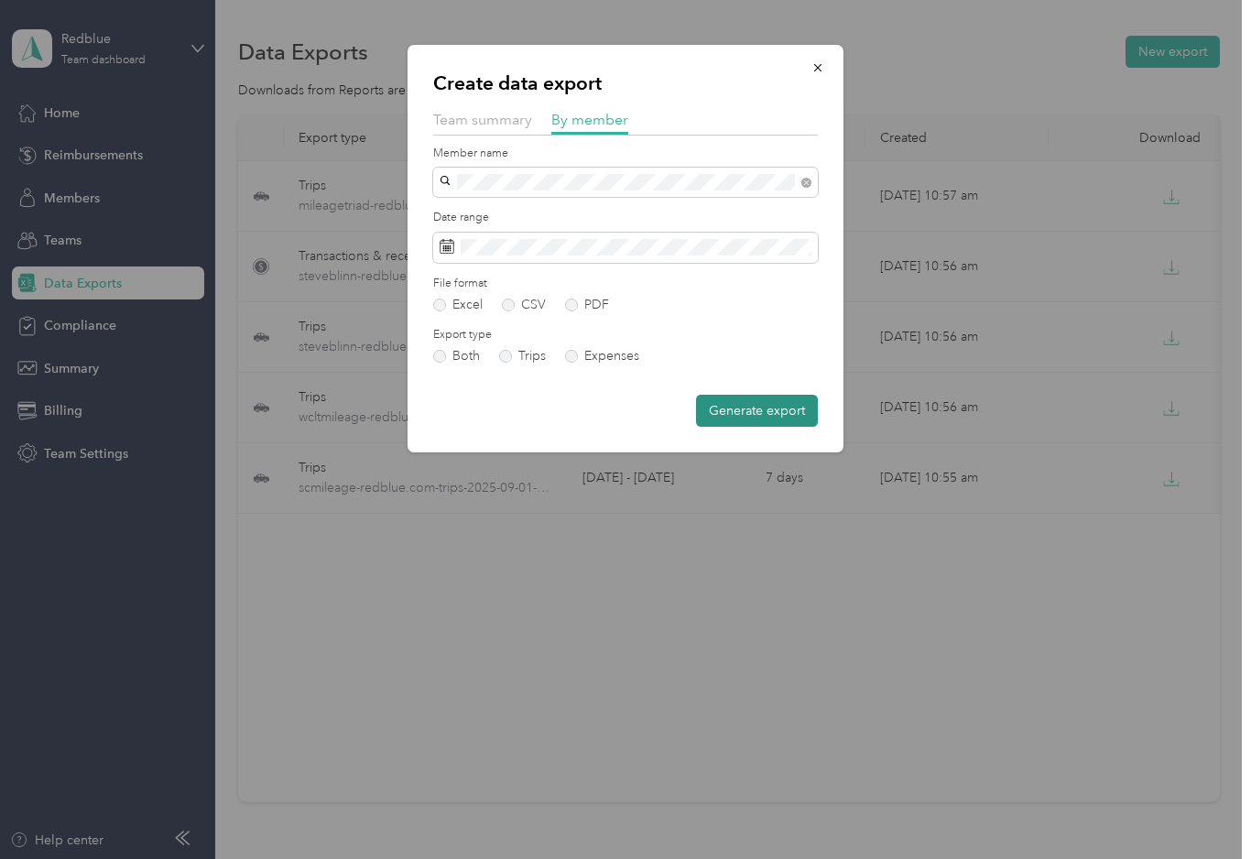
click at [740, 409] on button "Generate export" at bounding box center [757, 411] width 122 height 32
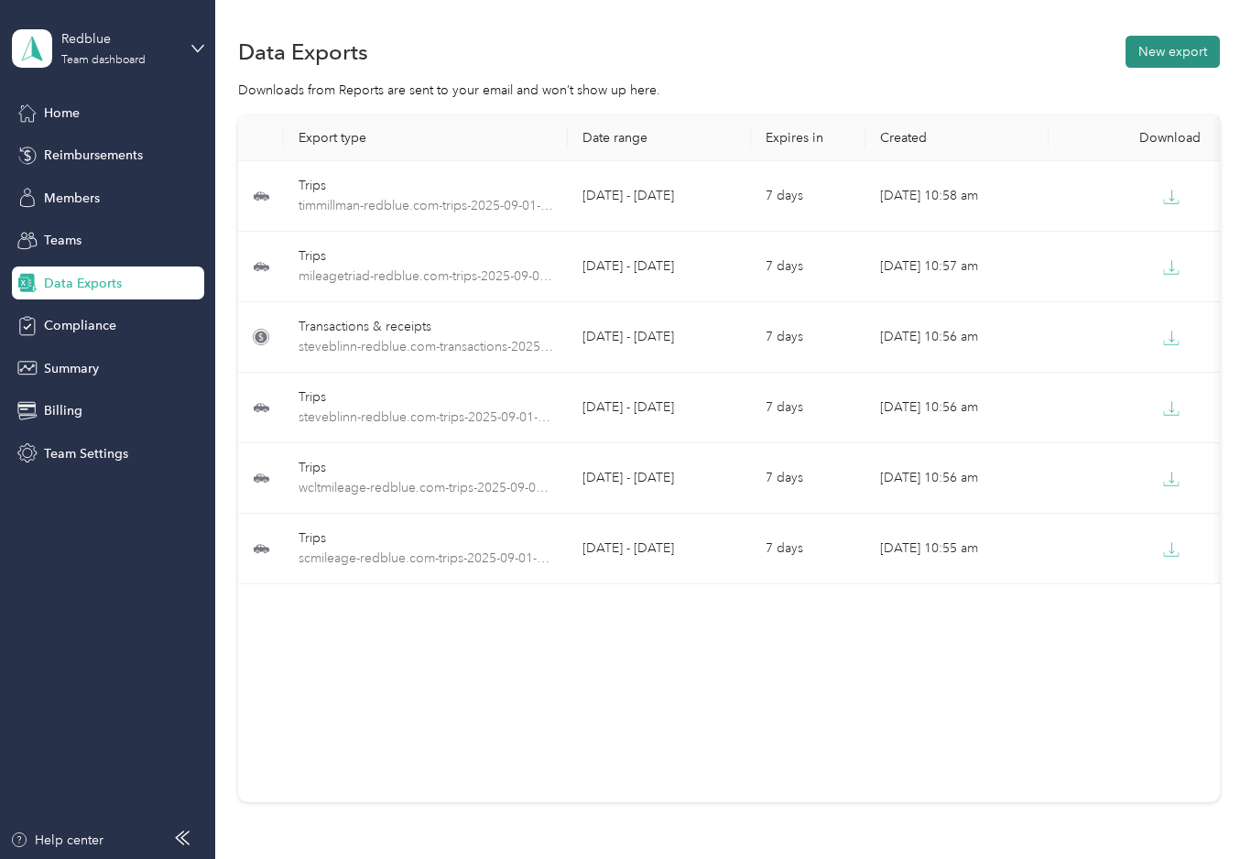
click at [1168, 59] on button "New export" at bounding box center [1172, 52] width 94 height 32
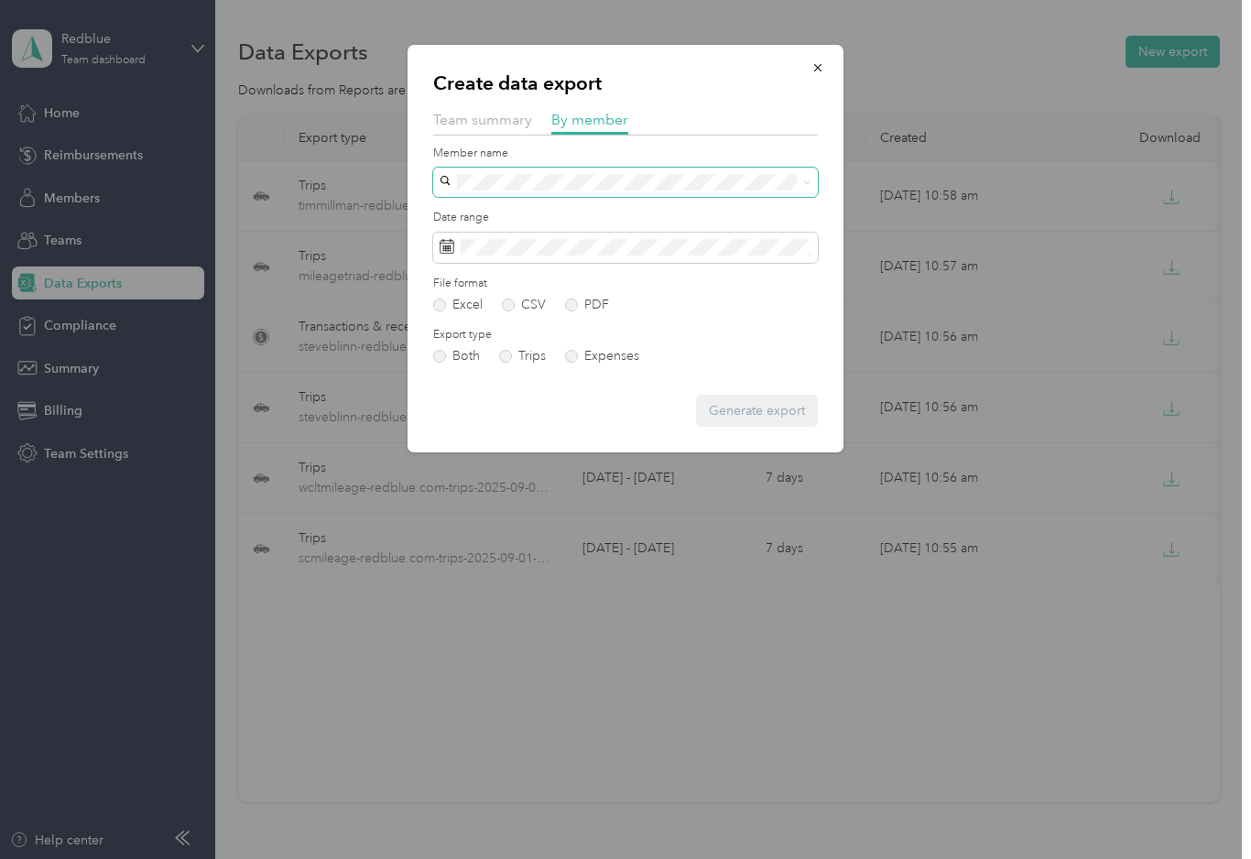
click at [670, 190] on span at bounding box center [625, 182] width 385 height 29
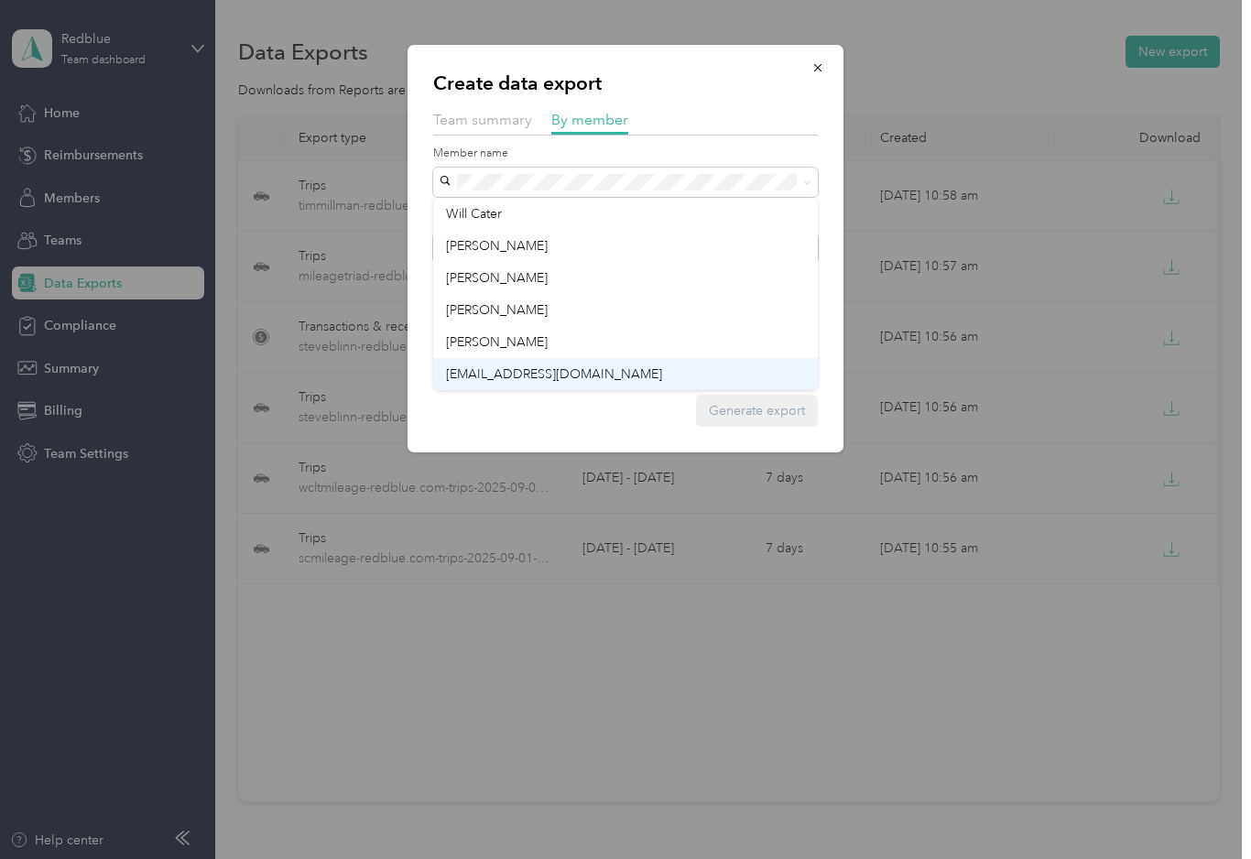
click at [539, 374] on span "[EMAIL_ADDRESS][DOMAIN_NAME]" at bounding box center [554, 374] width 216 height 16
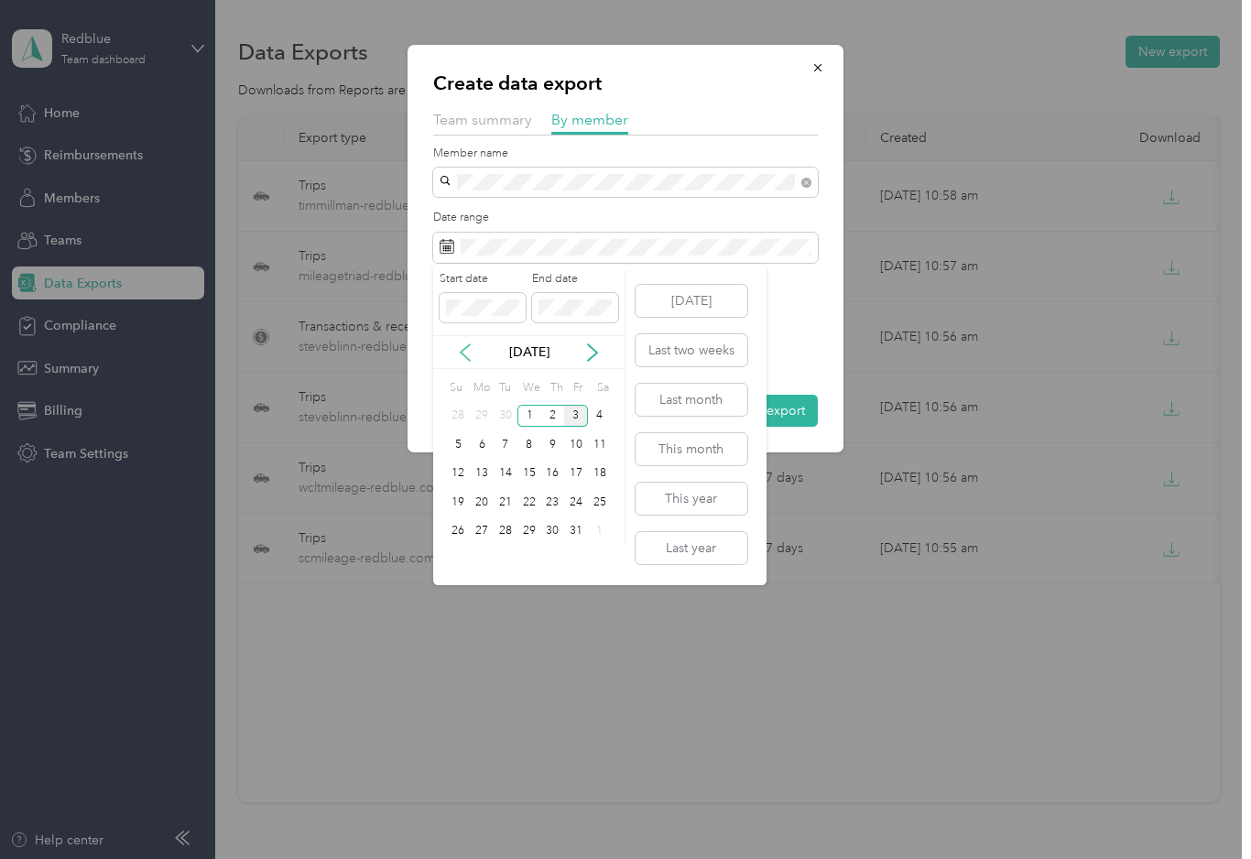
click at [464, 348] on icon at bounding box center [465, 352] width 9 height 16
click at [482, 408] on div "1" at bounding box center [482, 416] width 24 height 23
click at [514, 526] on div "30" at bounding box center [505, 531] width 24 height 23
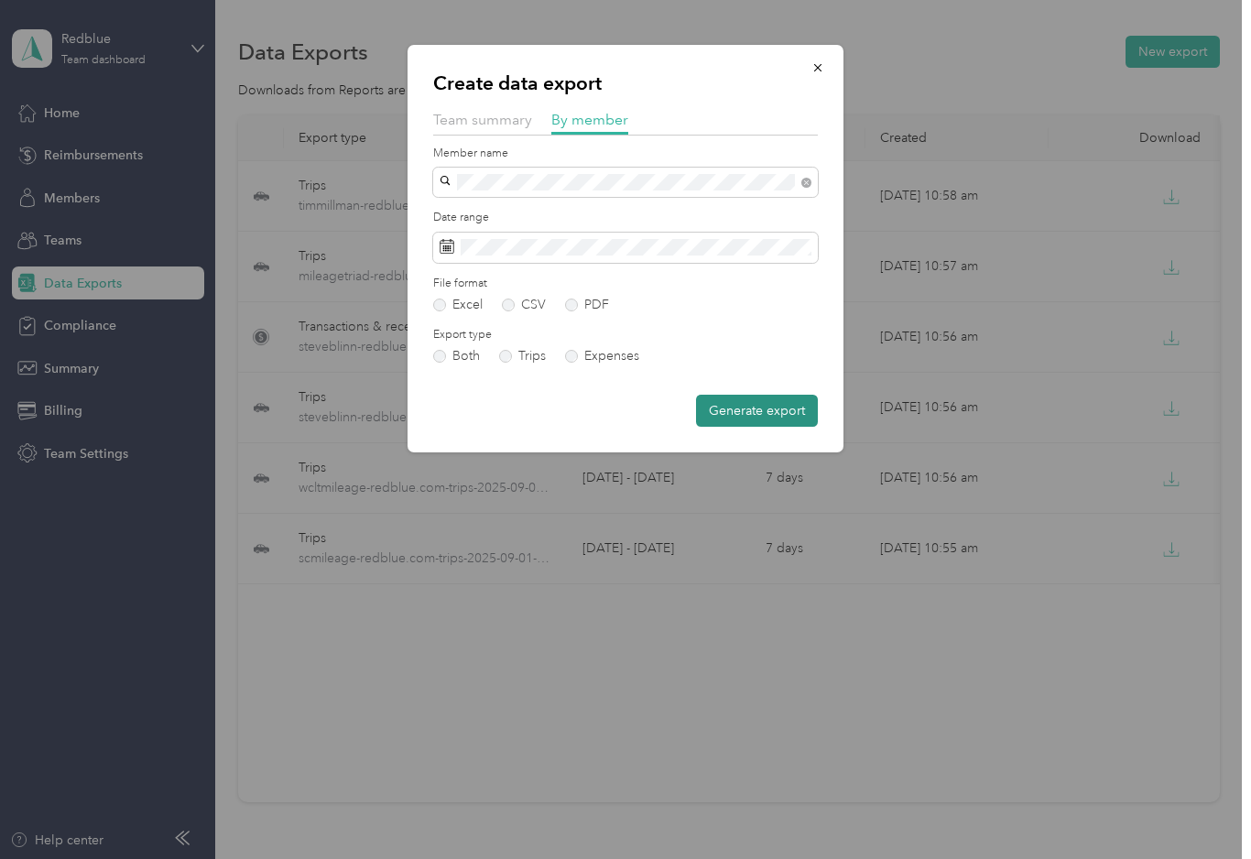
click at [788, 407] on button "Generate export" at bounding box center [757, 411] width 122 height 32
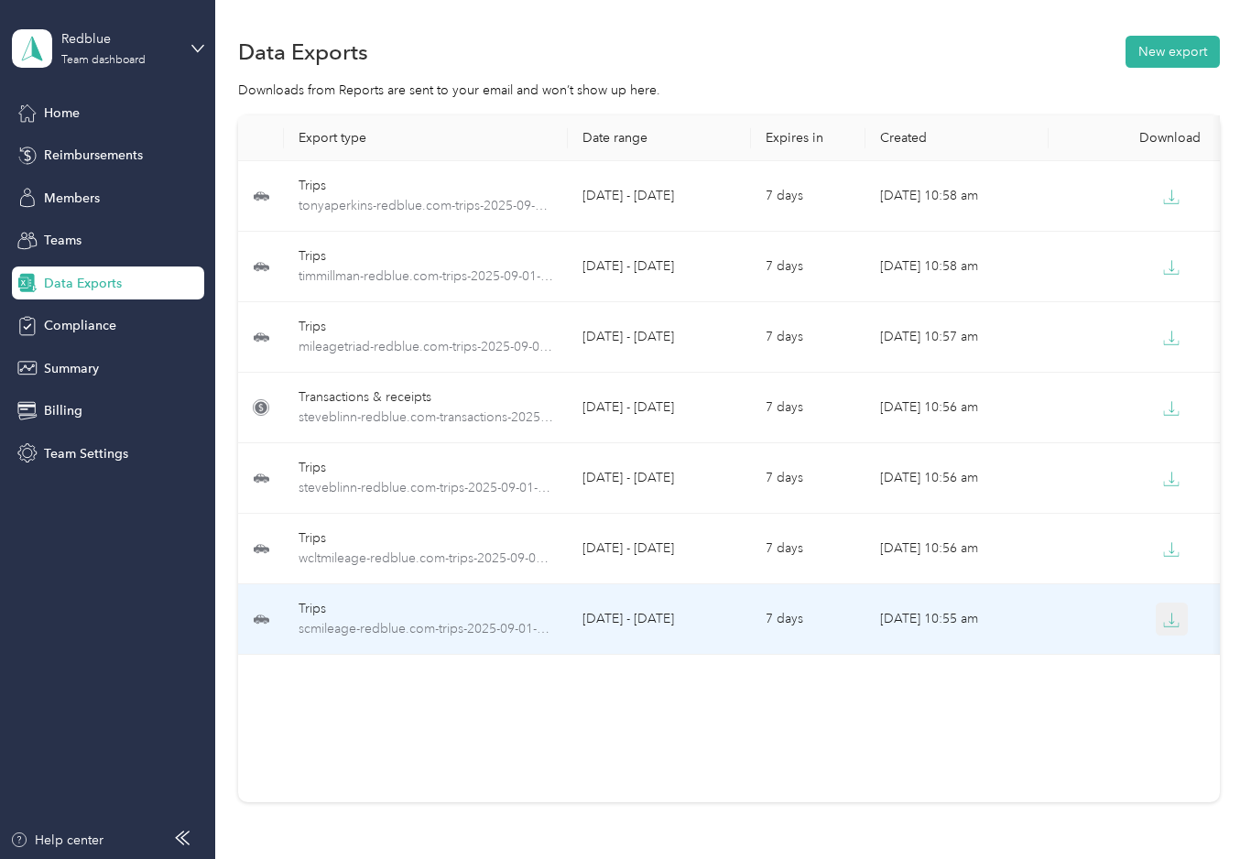
click at [1178, 626] on icon "button" at bounding box center [1171, 625] width 15 height 4
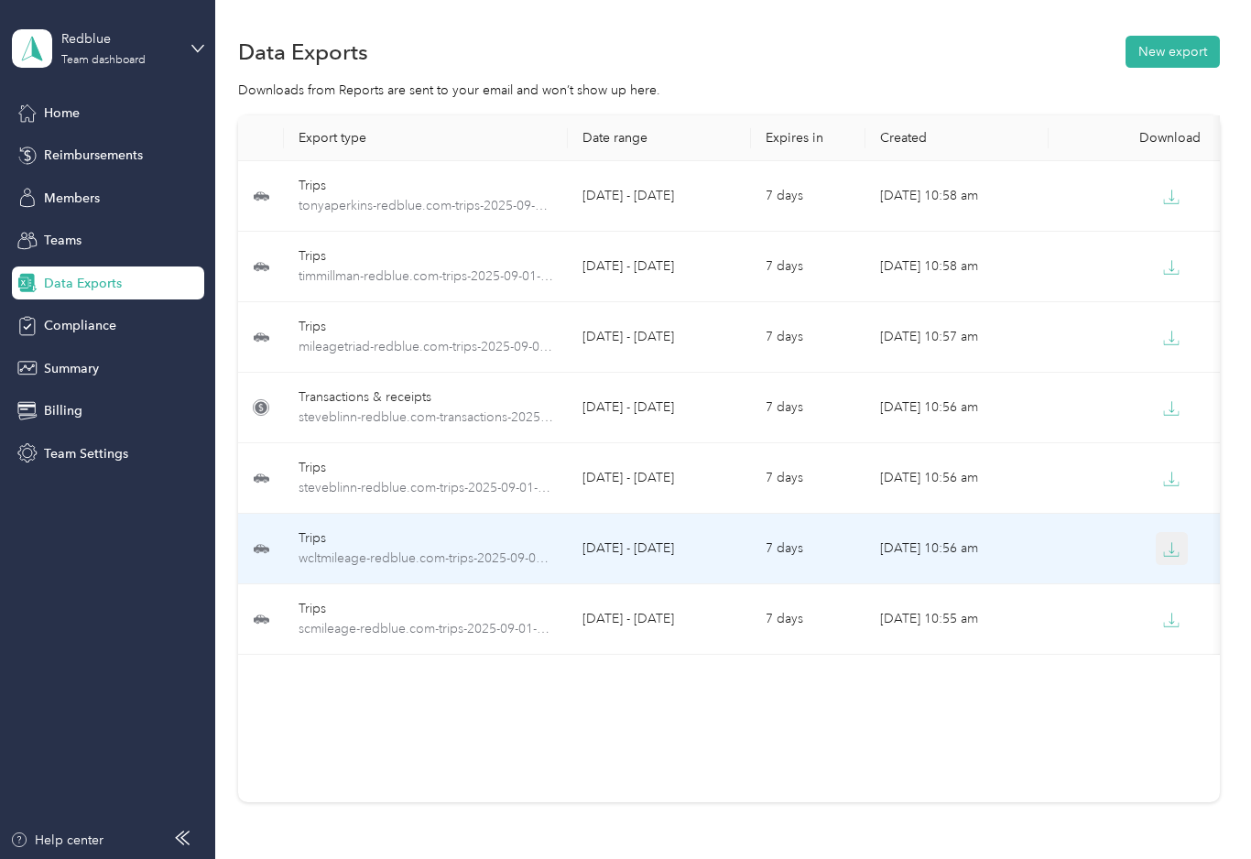
click at [1176, 544] on icon "button" at bounding box center [1171, 549] width 16 height 16
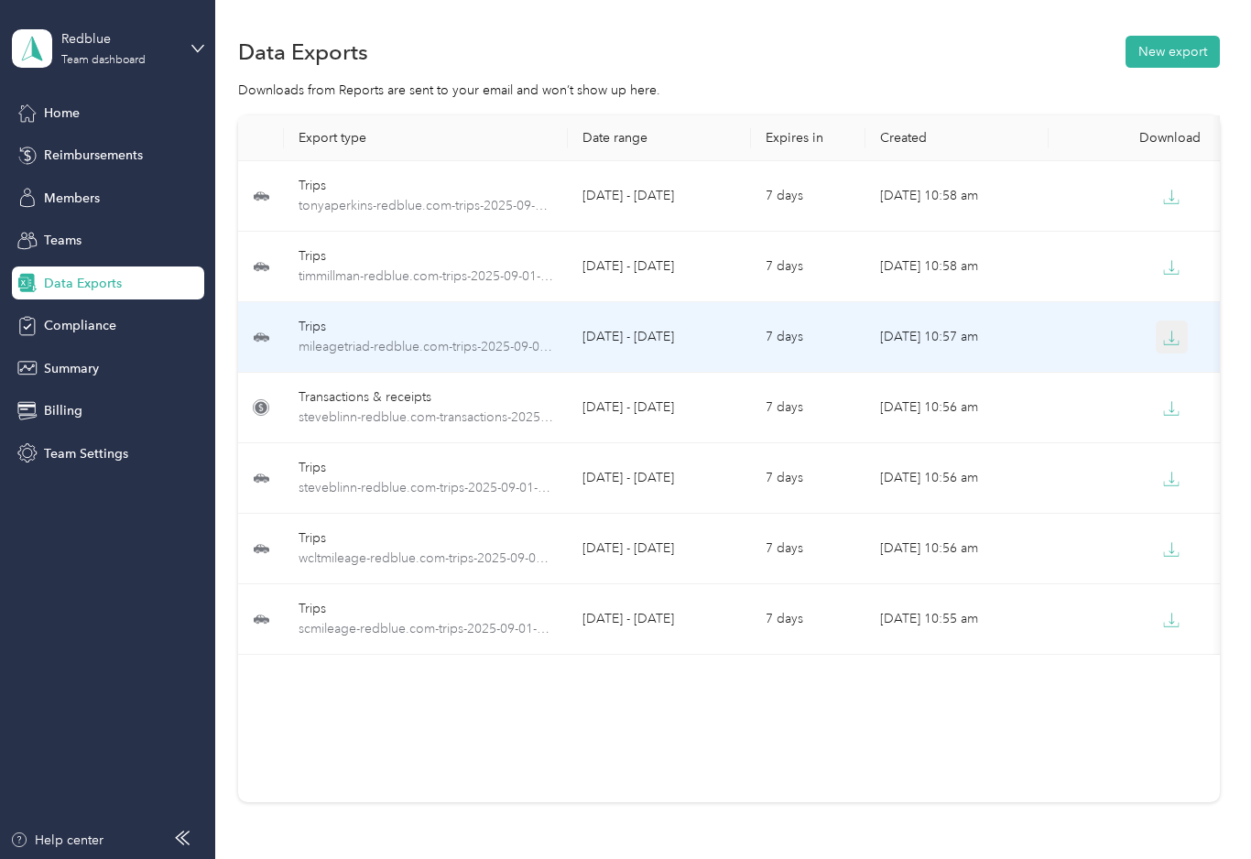
click at [1173, 343] on icon "button" at bounding box center [1171, 338] width 16 height 16
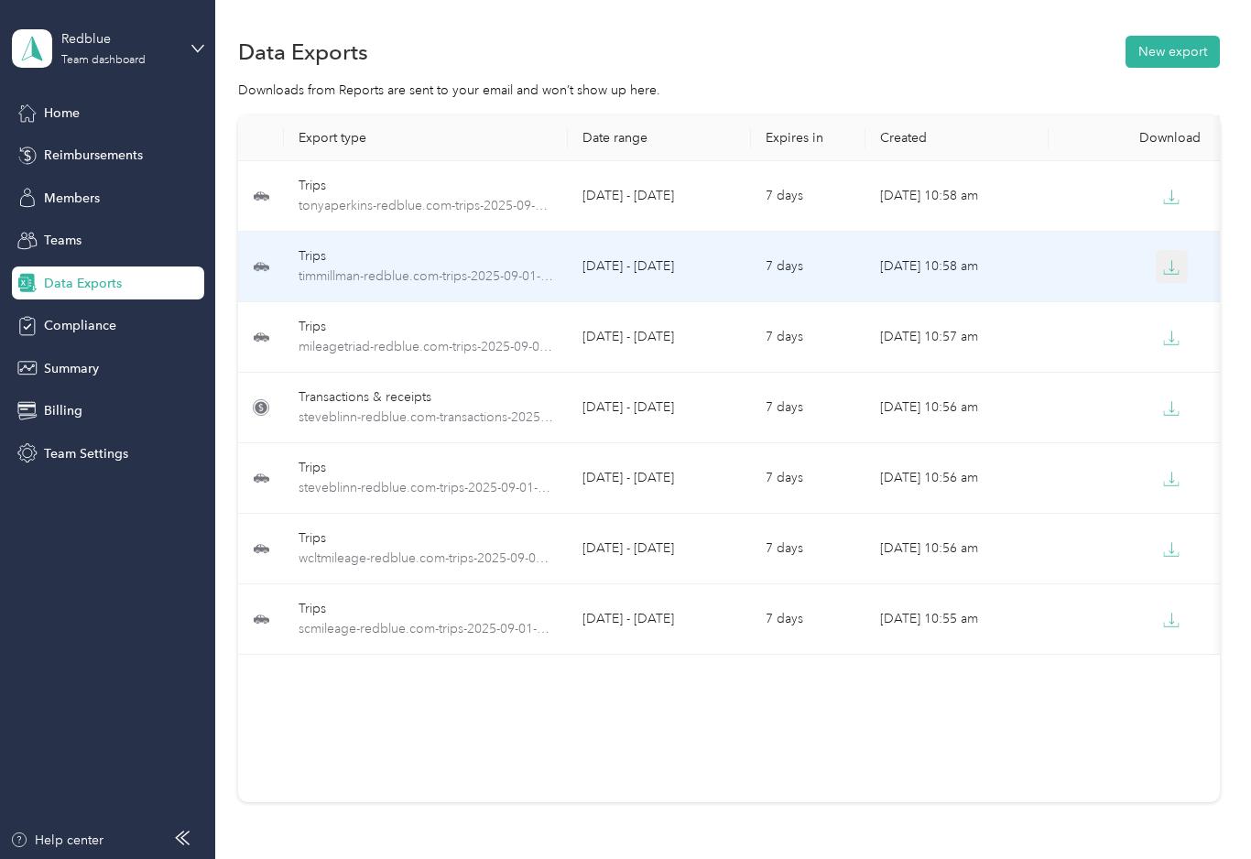
click at [1168, 279] on button "button" at bounding box center [1171, 266] width 33 height 33
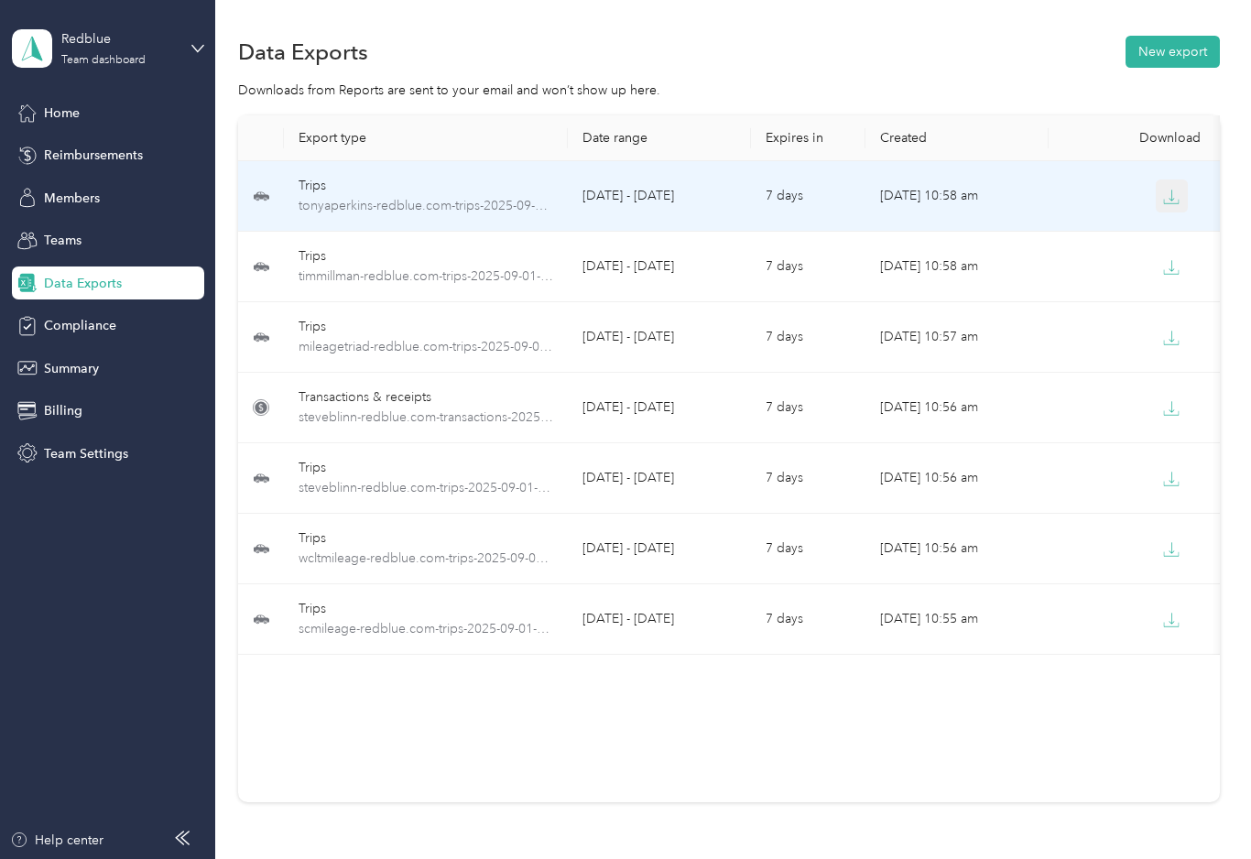
click at [1170, 190] on icon "button" at bounding box center [1171, 197] width 16 height 16
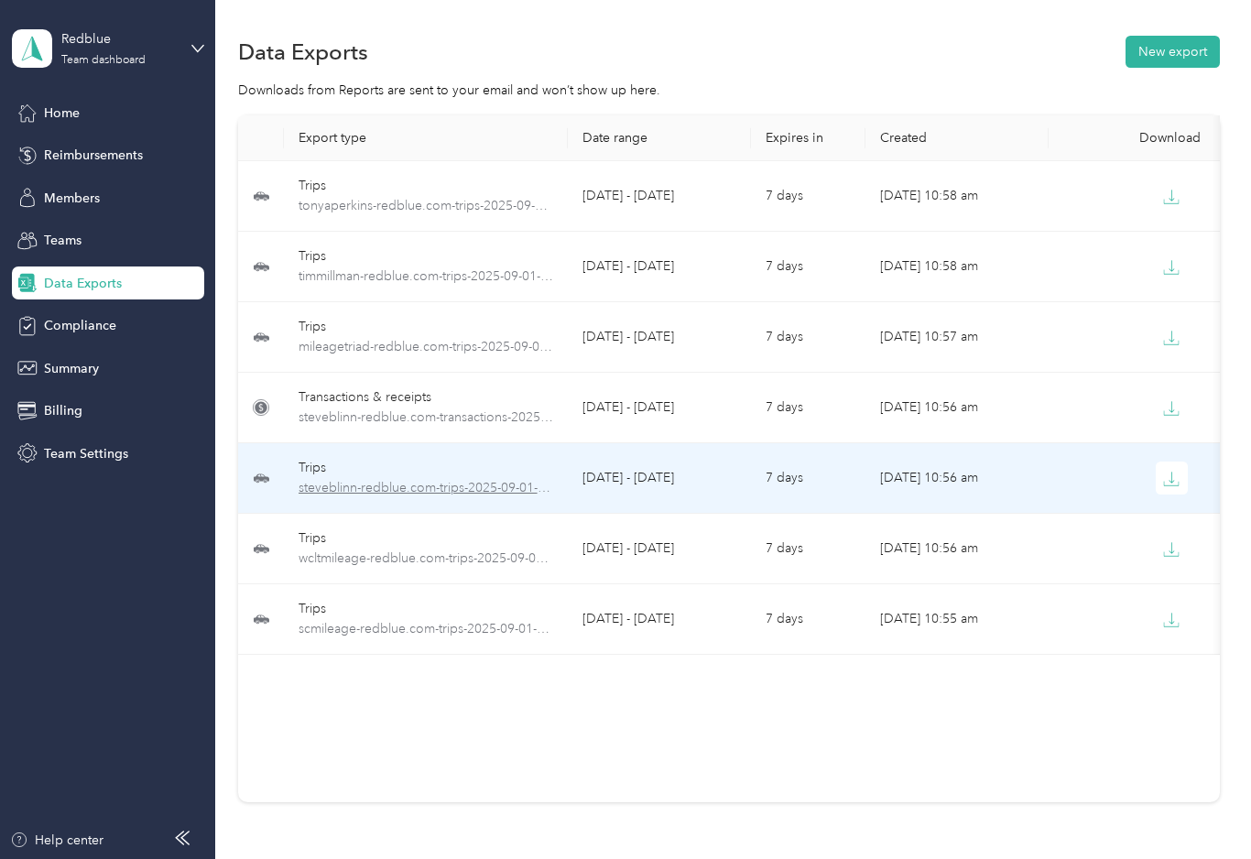
click at [438, 488] on span "steveblinn-redblue.com-trips-2025-09-01-2025-09-30.xlsx" at bounding box center [425, 488] width 255 height 20
click at [433, 488] on span "steveblinn-redblue.com-trips-2025-09-01-2025-09-30.xlsx" at bounding box center [425, 488] width 255 height 20
click at [1166, 486] on icon "button" at bounding box center [1171, 479] width 16 height 16
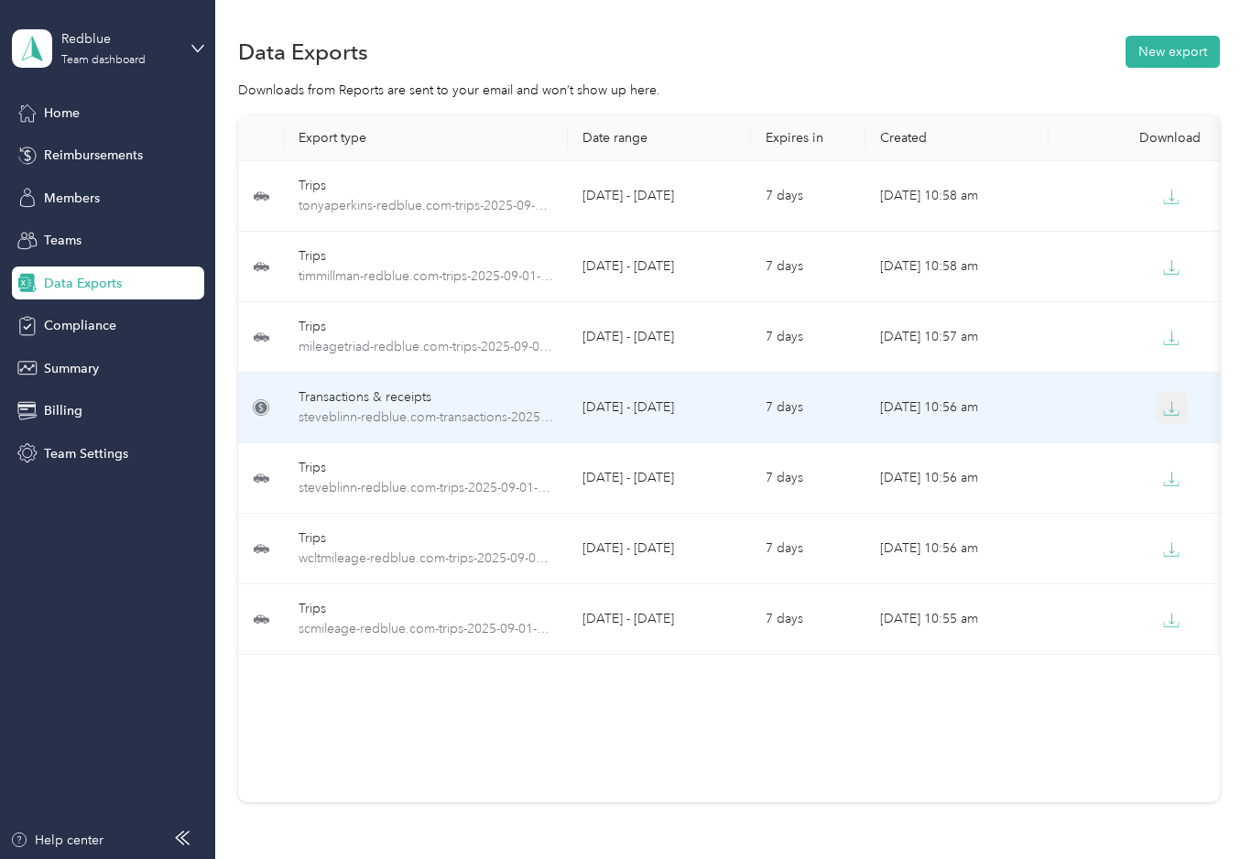
click at [1166, 413] on icon "button" at bounding box center [1171, 408] width 16 height 16
